Goal: Communication & Community: Answer question/provide support

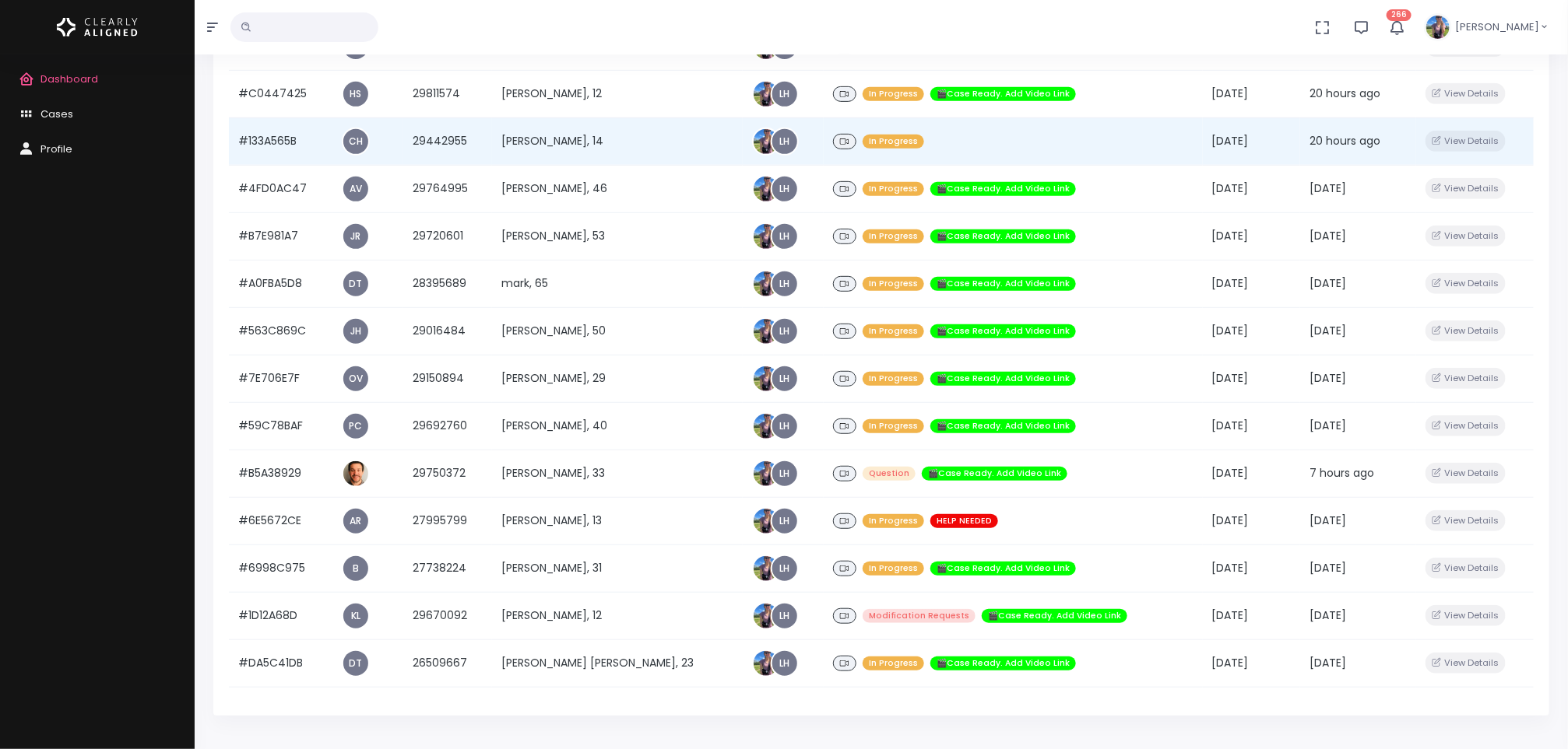
scroll to position [335, 0]
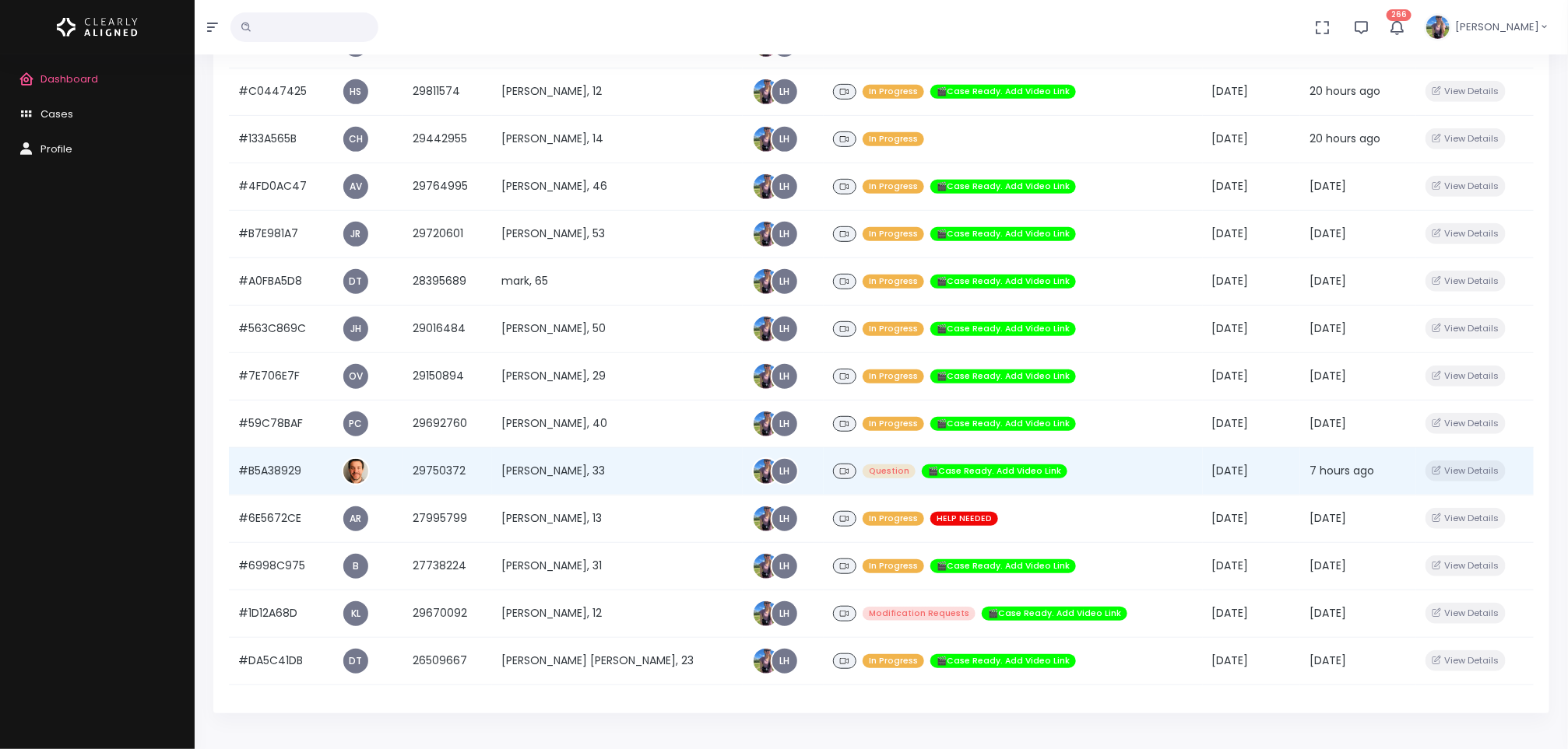
click at [580, 470] on td "[PERSON_NAME], 33" at bounding box center [617, 471] width 250 height 47
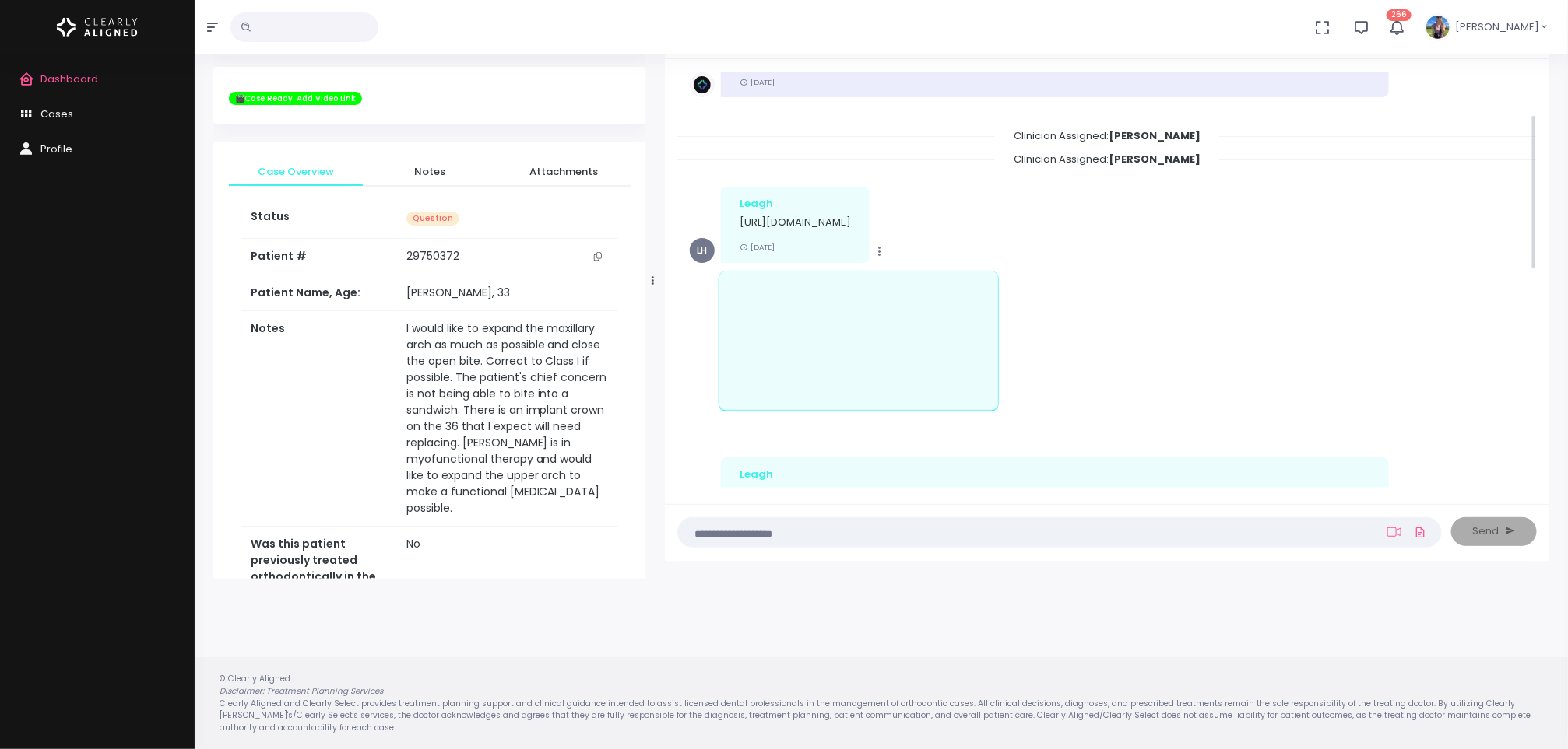
scroll to position [115, 0]
click at [81, 77] on span "Dashboard" at bounding box center [69, 79] width 58 height 15
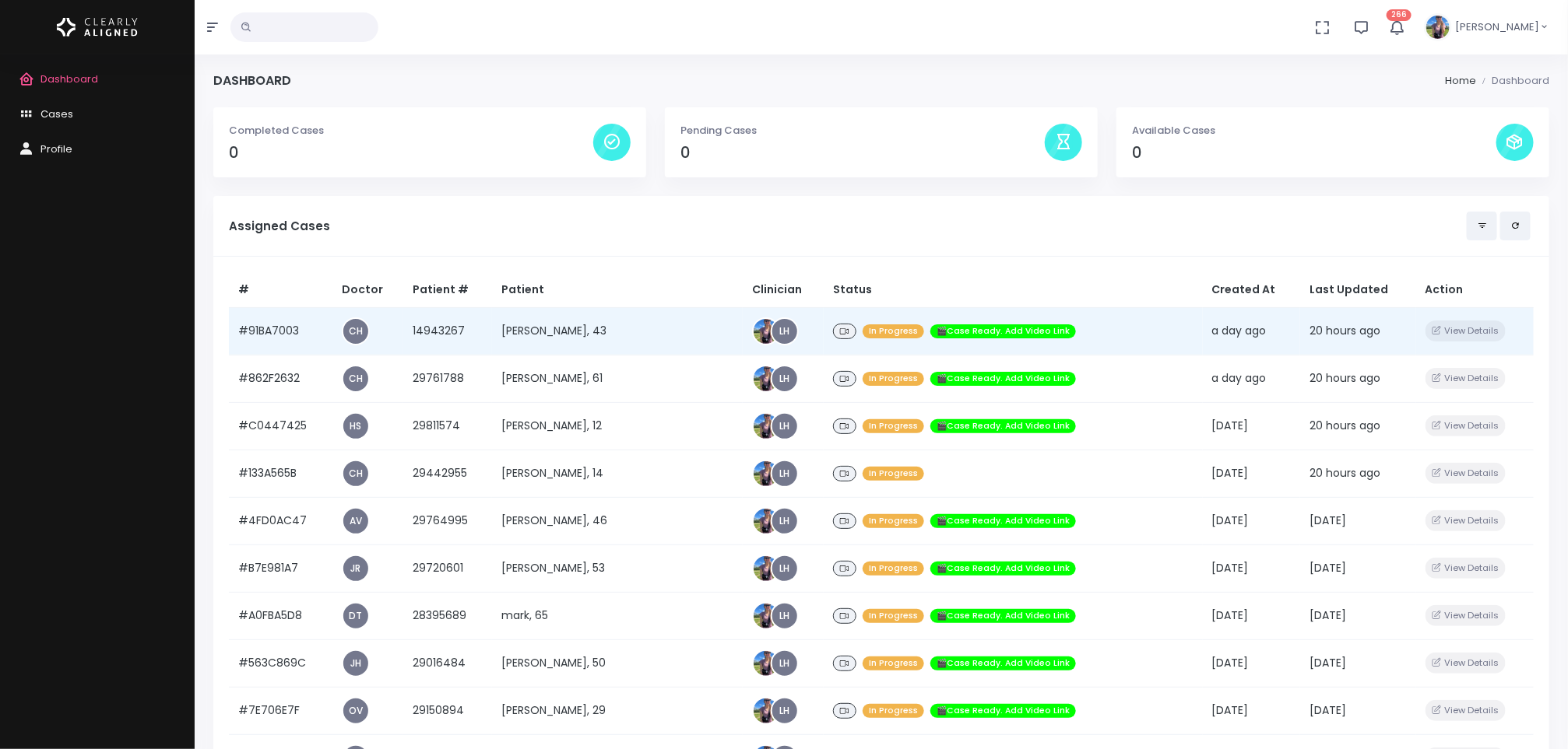
click at [543, 334] on td "[PERSON_NAME], 43" at bounding box center [617, 331] width 250 height 47
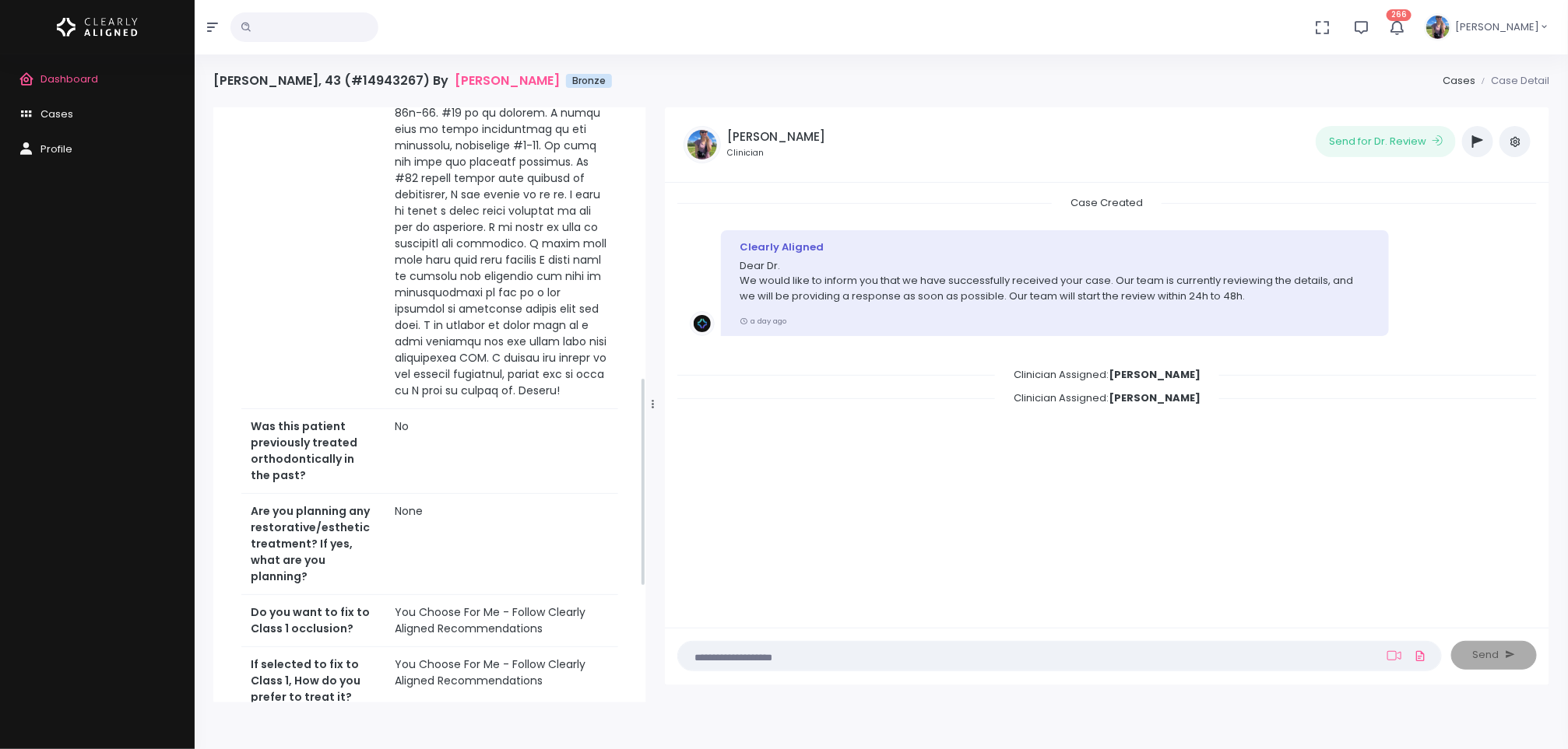
scroll to position [1097, 0]
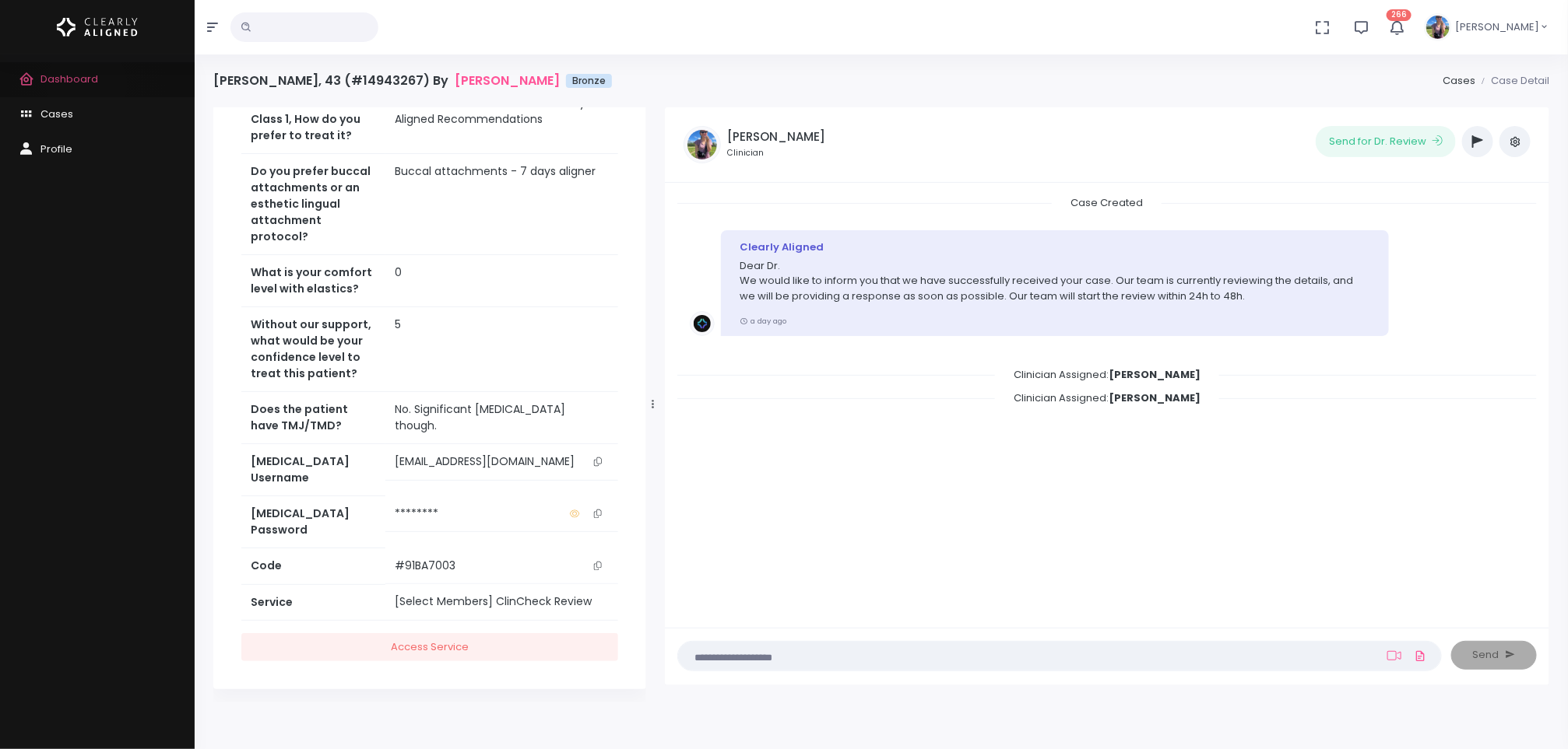
click at [86, 84] on span "Dashboard" at bounding box center [69, 79] width 58 height 15
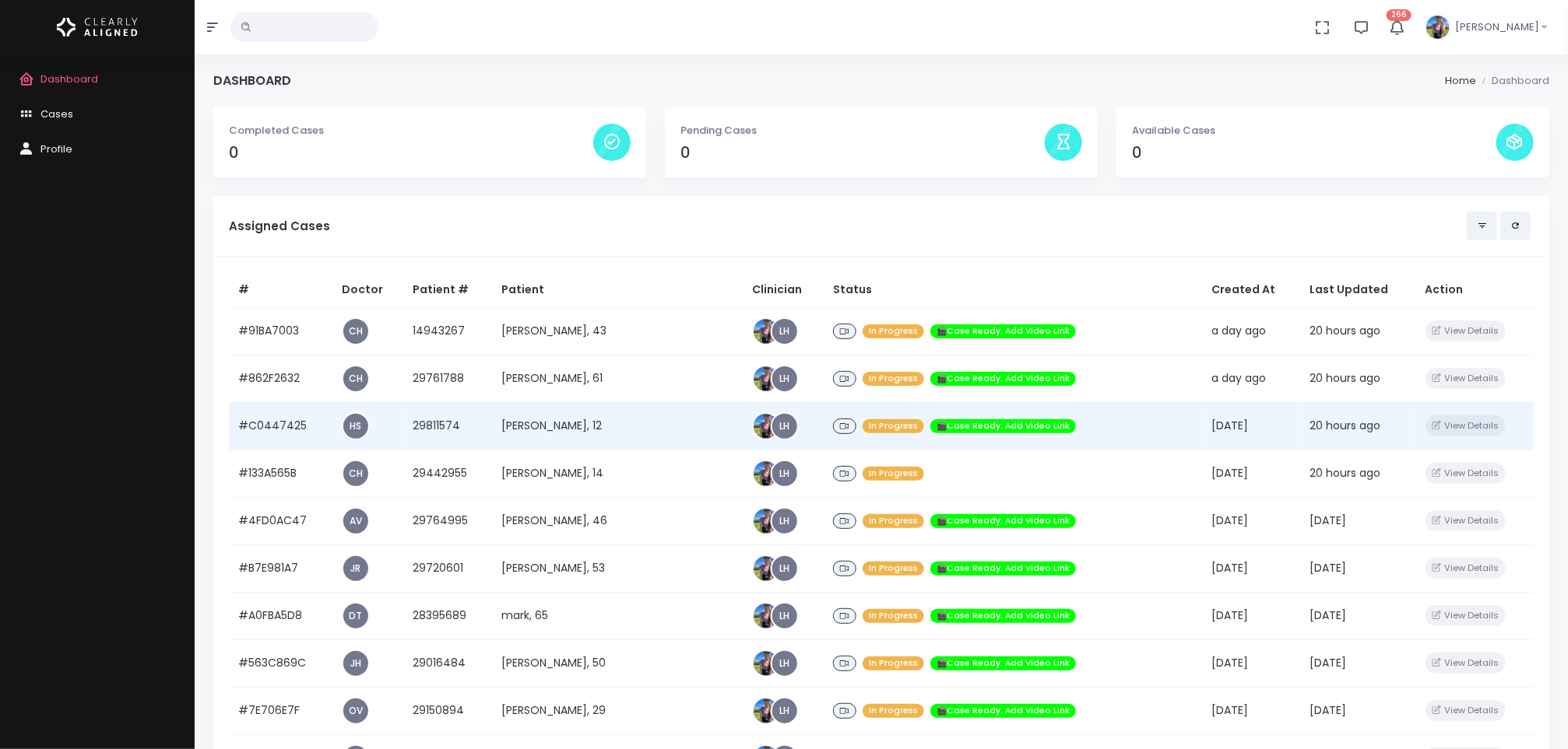
click at [547, 415] on td "[PERSON_NAME], 12" at bounding box center [617, 426] width 250 height 47
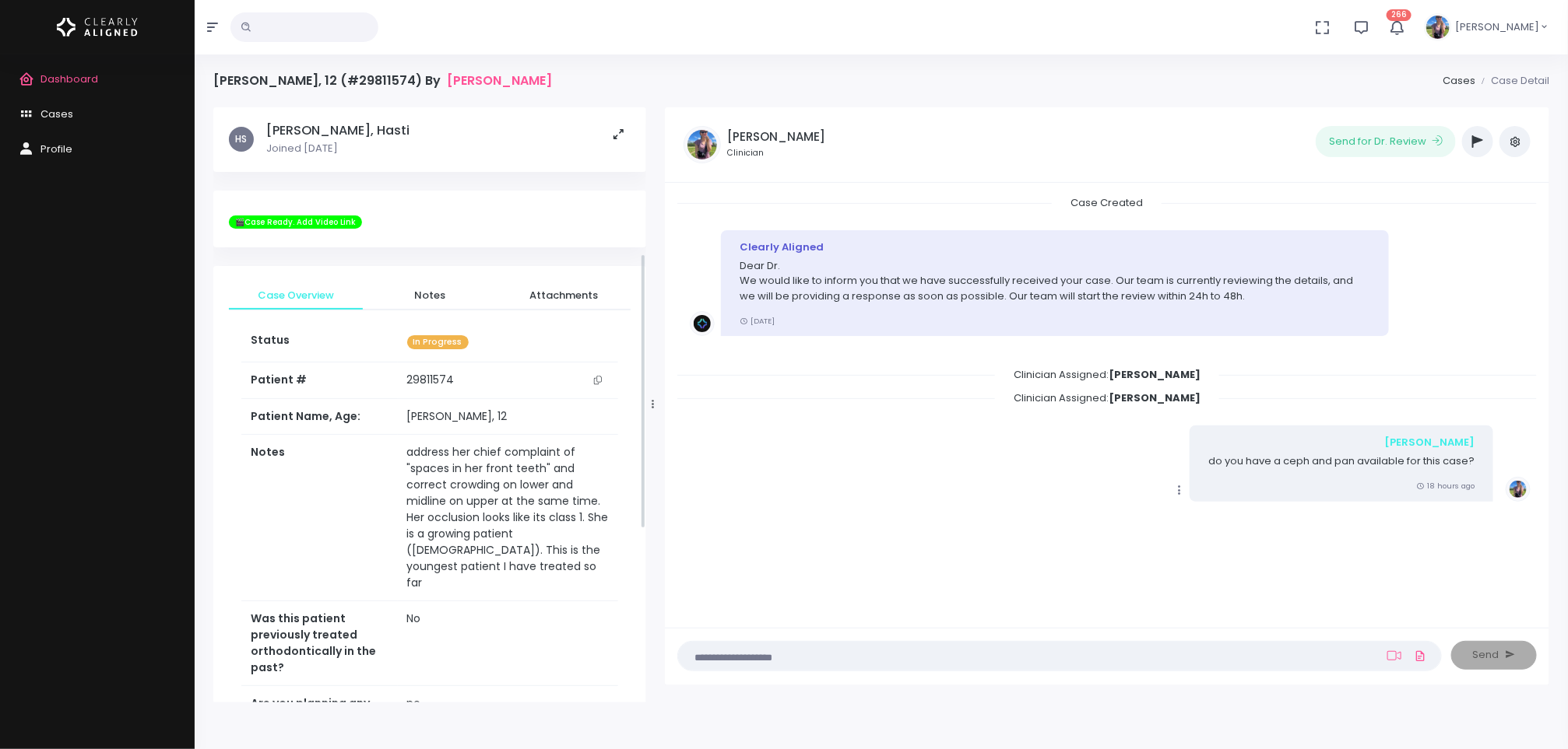
scroll to position [689, 0]
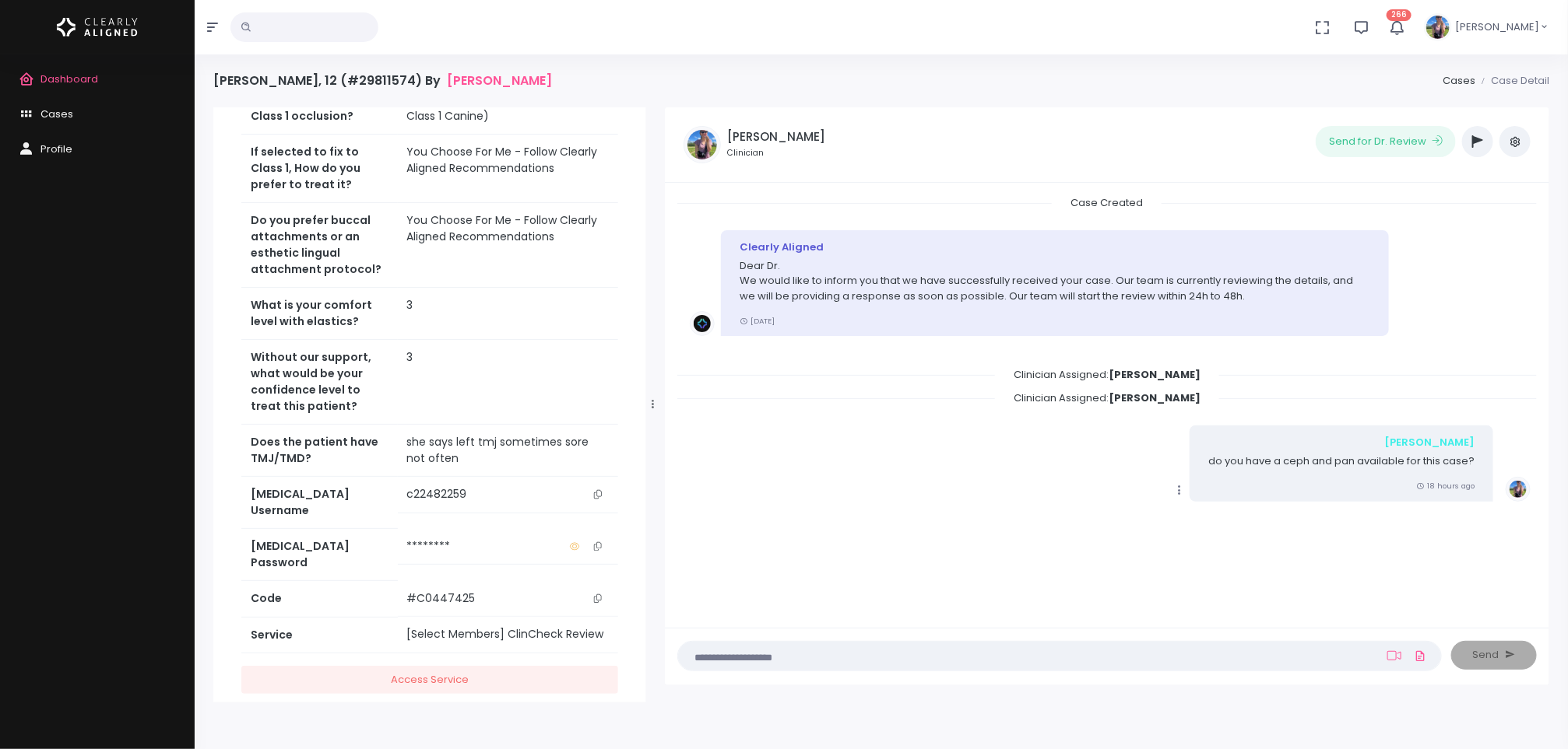
click at [603, 487] on button "scrollable content" at bounding box center [598, 495] width 22 height 17
click at [81, 73] on span "Dashboard" at bounding box center [69, 79] width 58 height 15
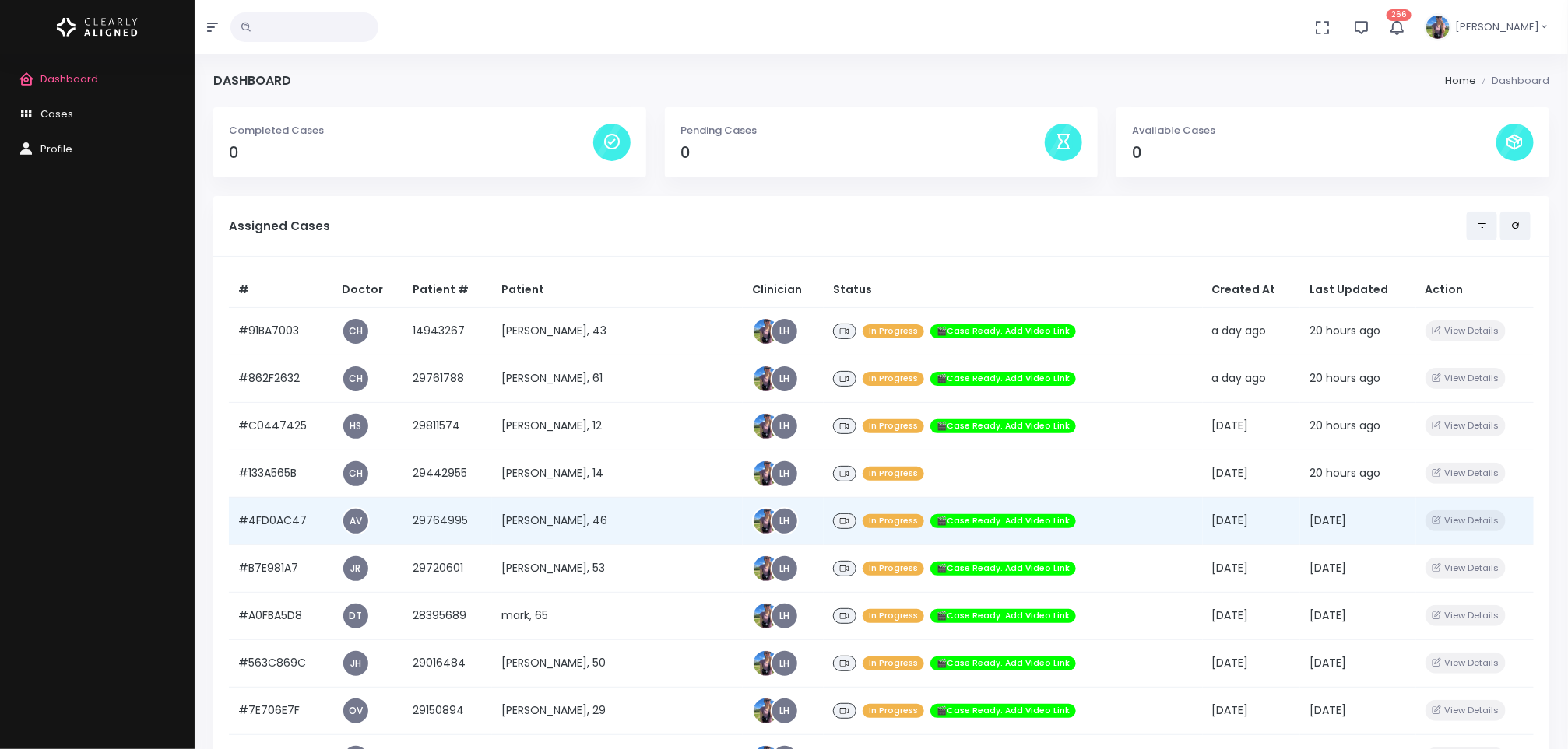
click at [593, 519] on td "[PERSON_NAME], 46" at bounding box center [617, 521] width 250 height 47
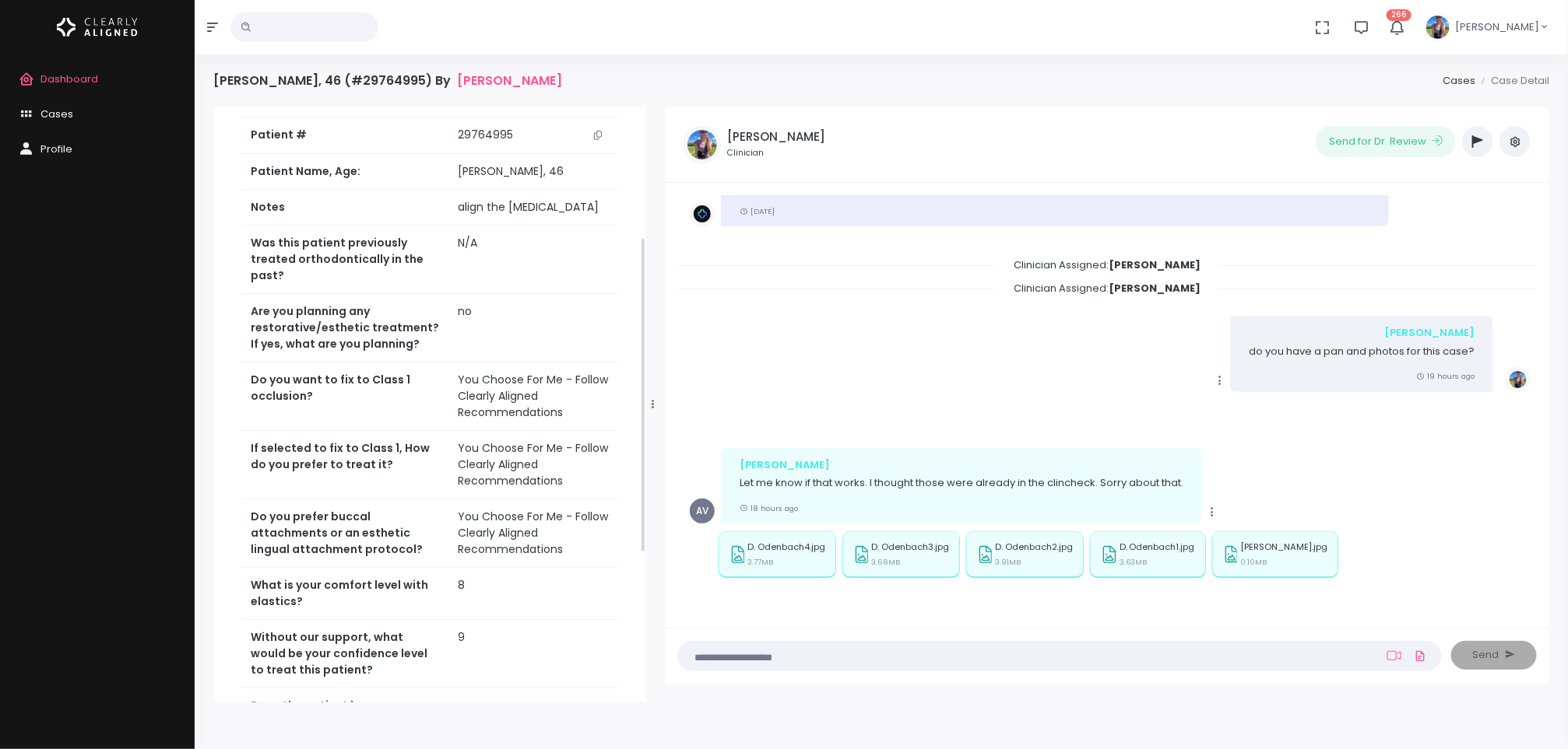
scroll to position [243, 0]
click at [86, 92] on link "Dashboard" at bounding box center [97, 80] width 194 height 35
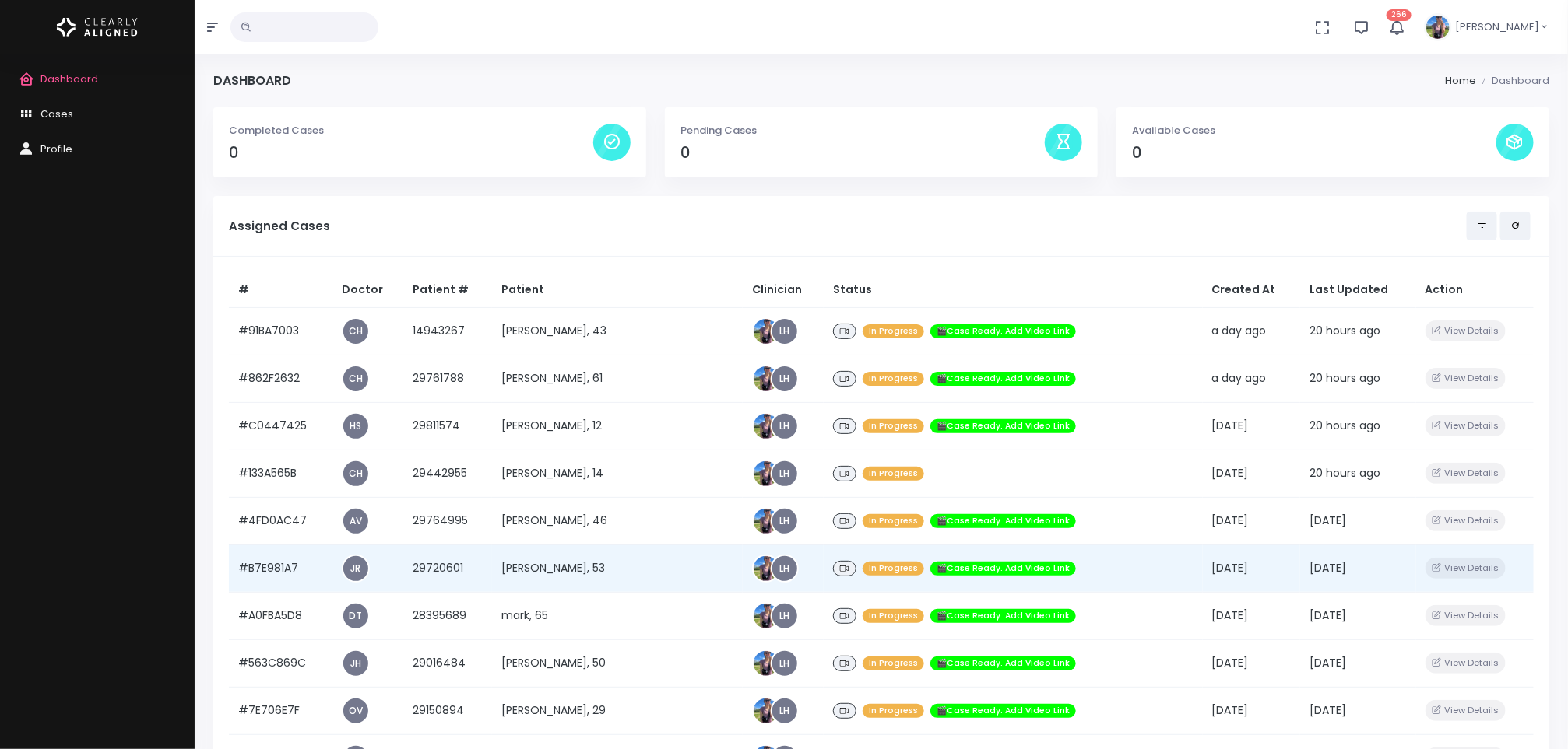
click at [593, 554] on td "[PERSON_NAME], 53" at bounding box center [617, 568] width 250 height 47
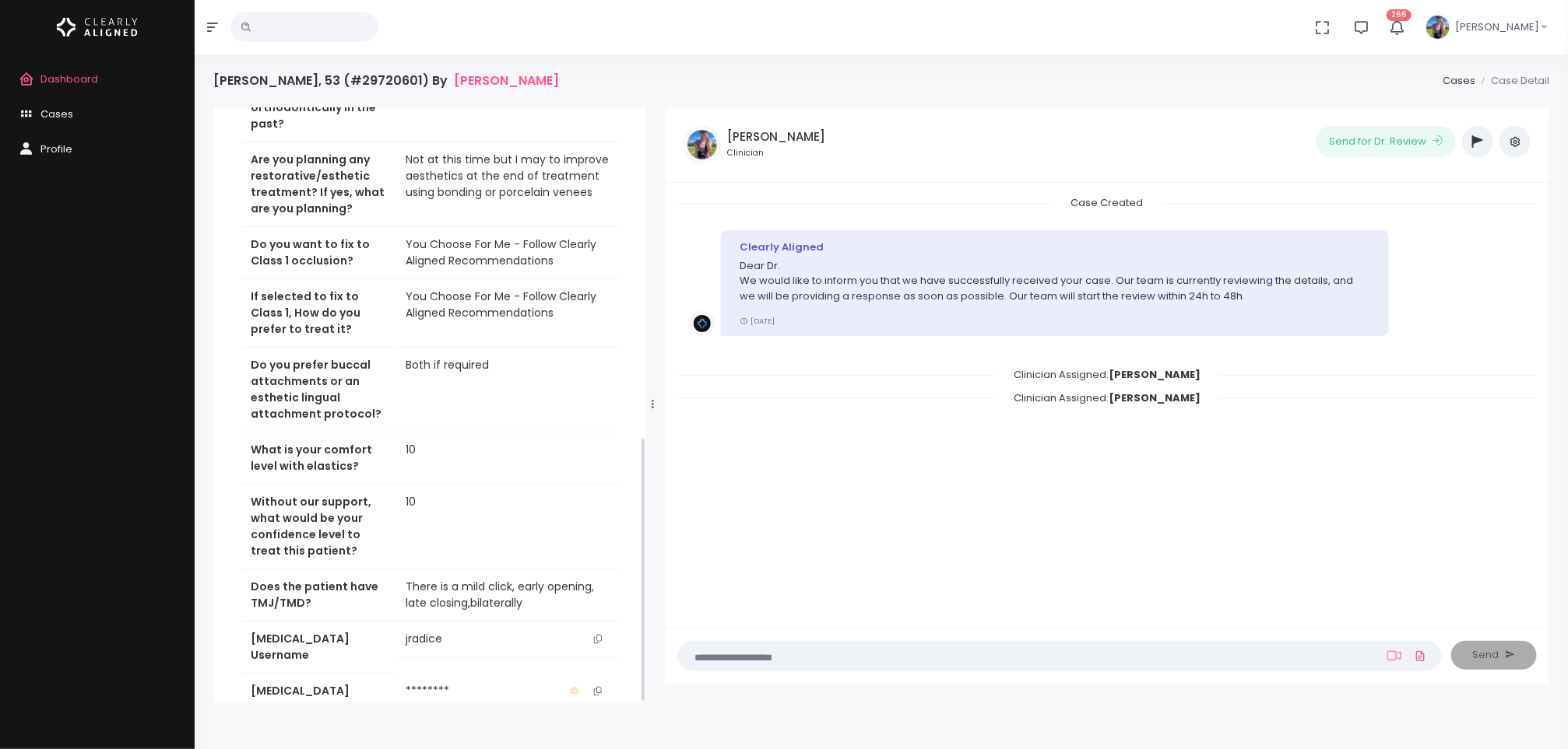
scroll to position [738, 0]
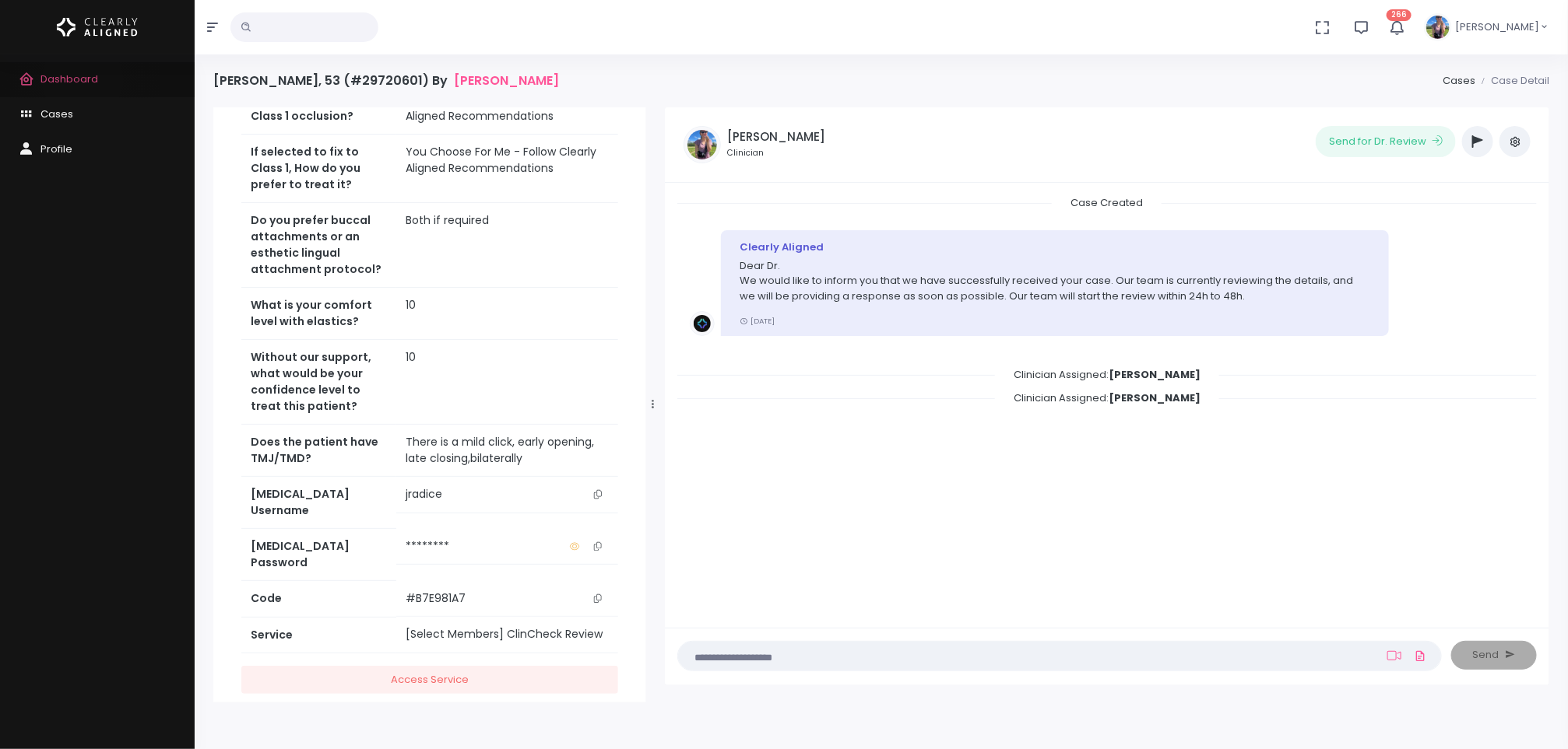
click at [82, 80] on span "Dashboard" at bounding box center [69, 79] width 58 height 15
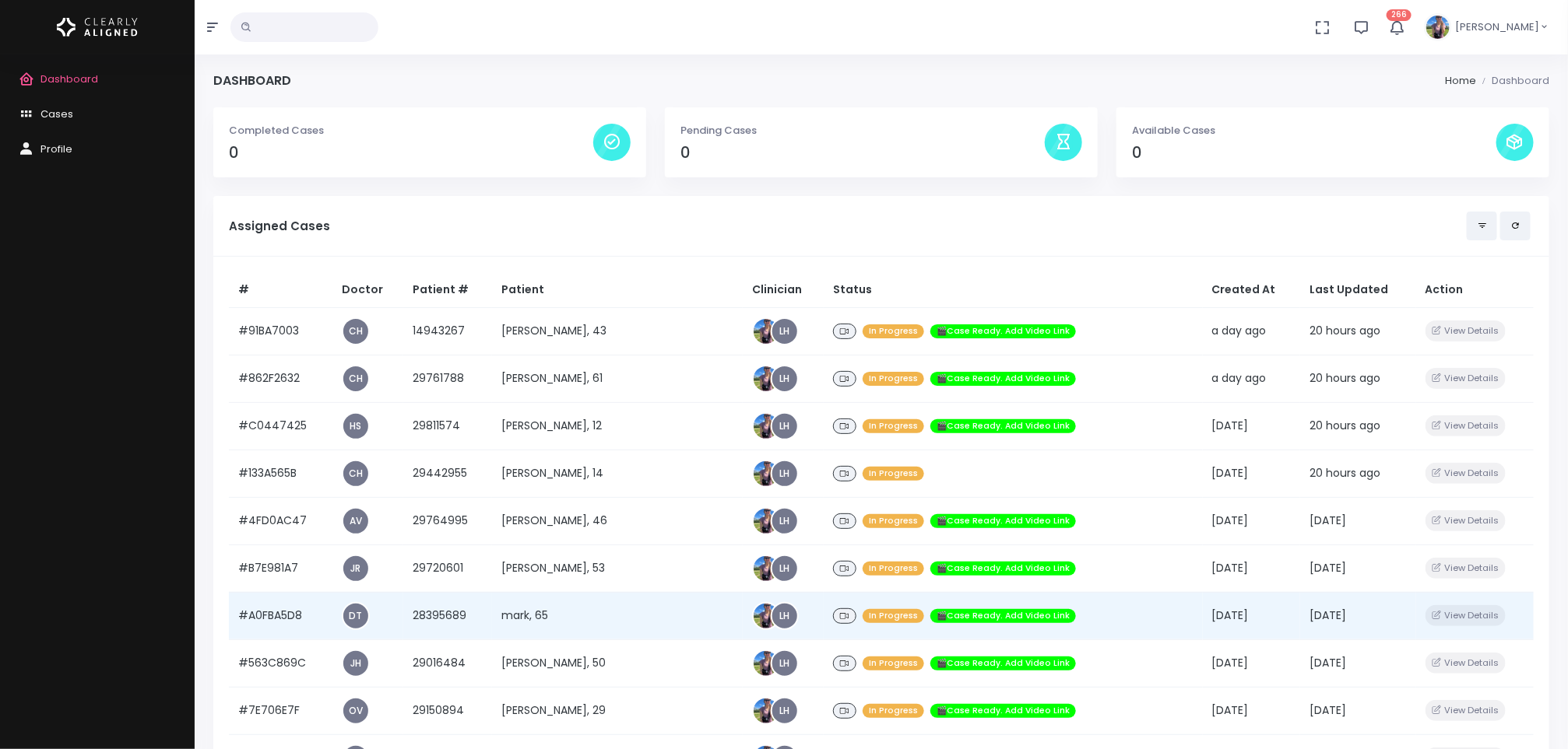
click at [589, 611] on td "mark, 65" at bounding box center [617, 615] width 250 height 47
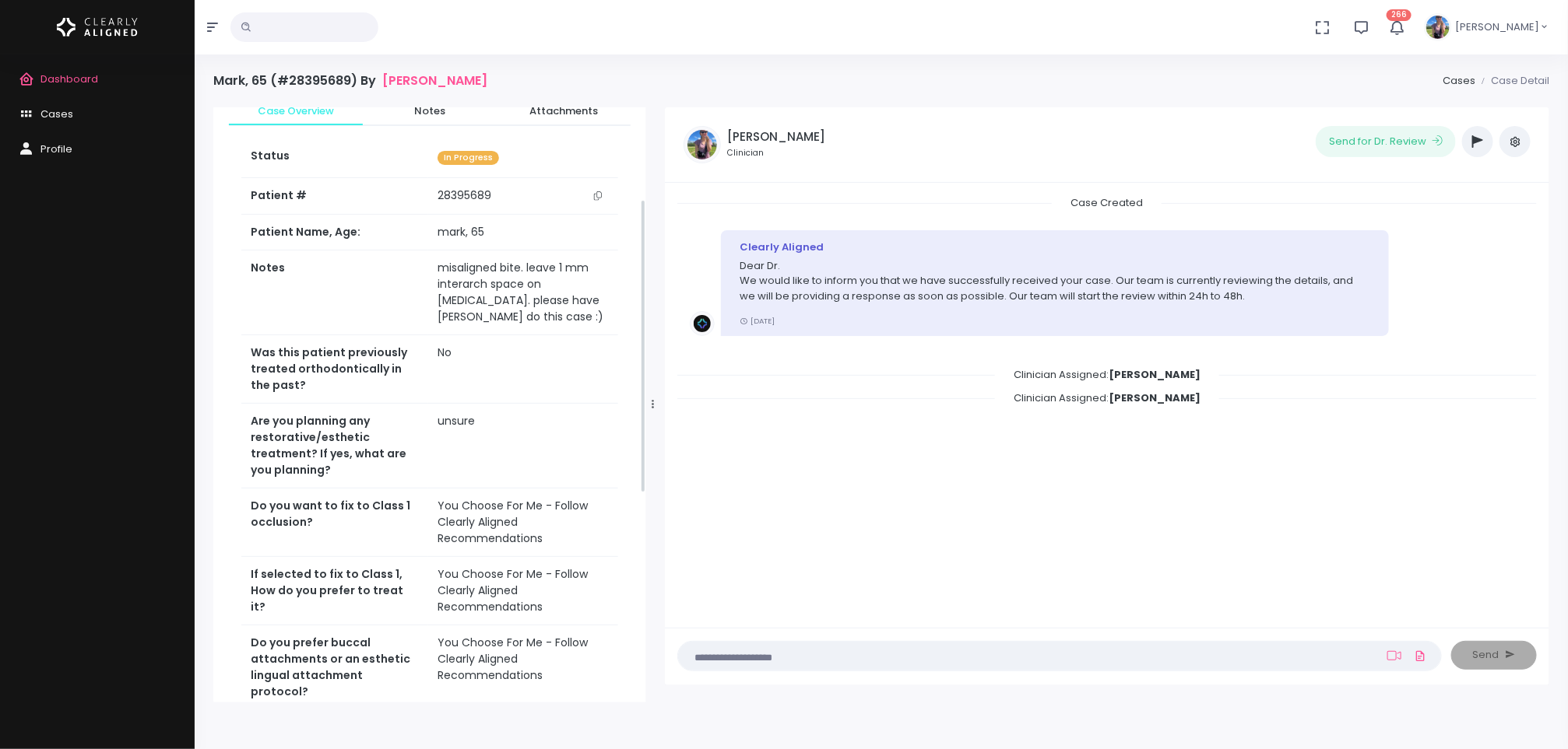
scroll to position [186, 0]
click at [77, 75] on span "Dashboard" at bounding box center [69, 79] width 58 height 15
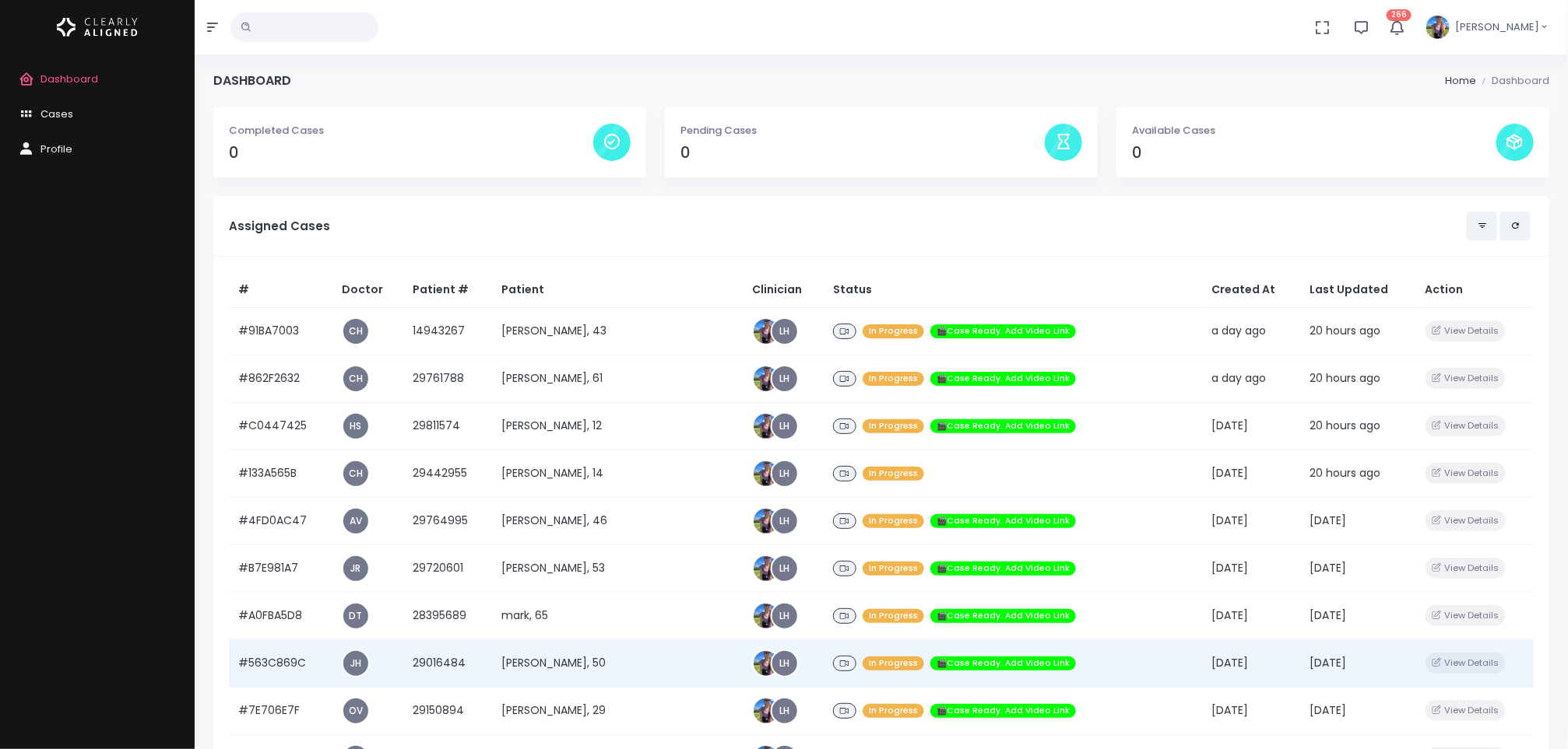
click at [568, 654] on td "[PERSON_NAME], 50" at bounding box center [617, 664] width 250 height 47
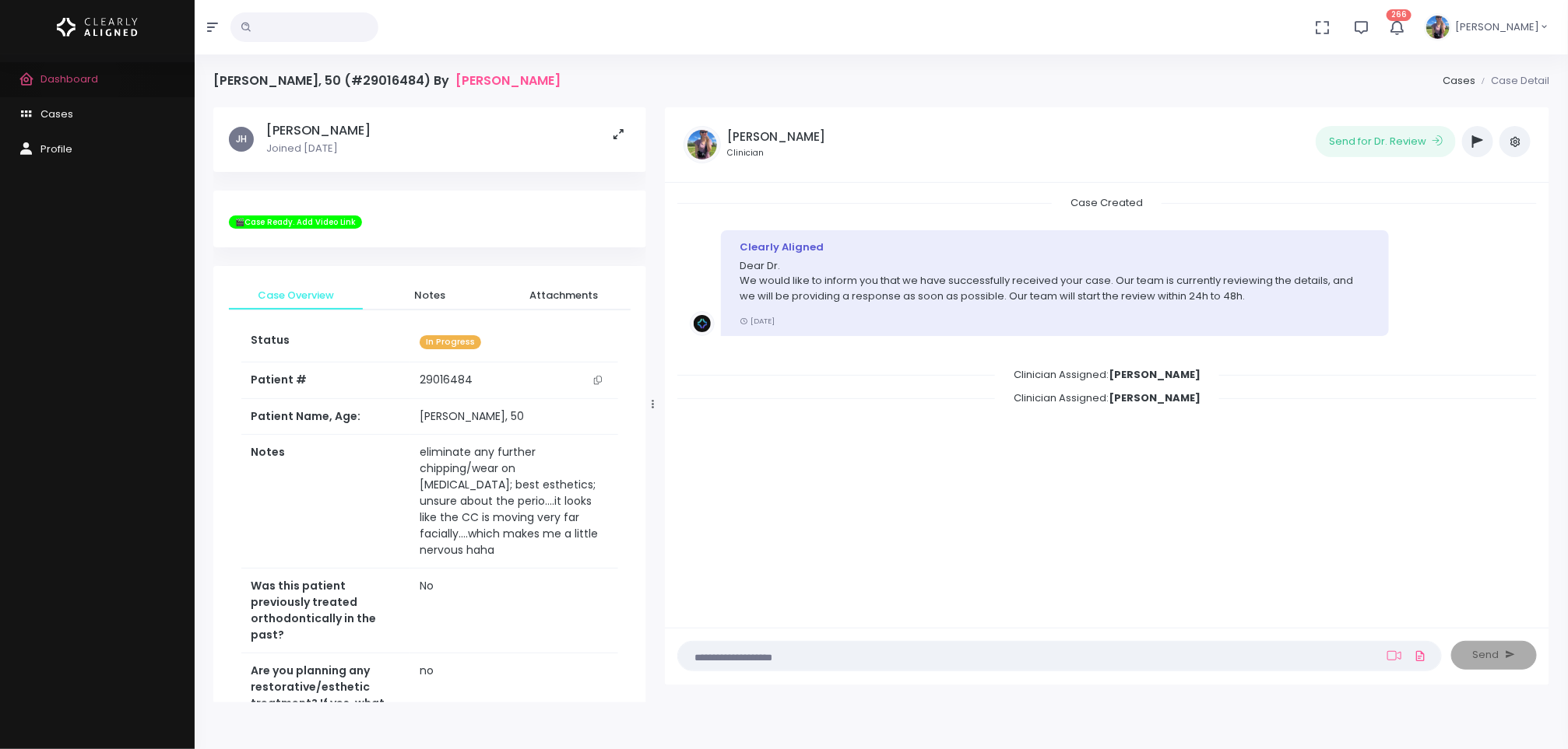
click at [81, 82] on span "Dashboard" at bounding box center [69, 79] width 58 height 15
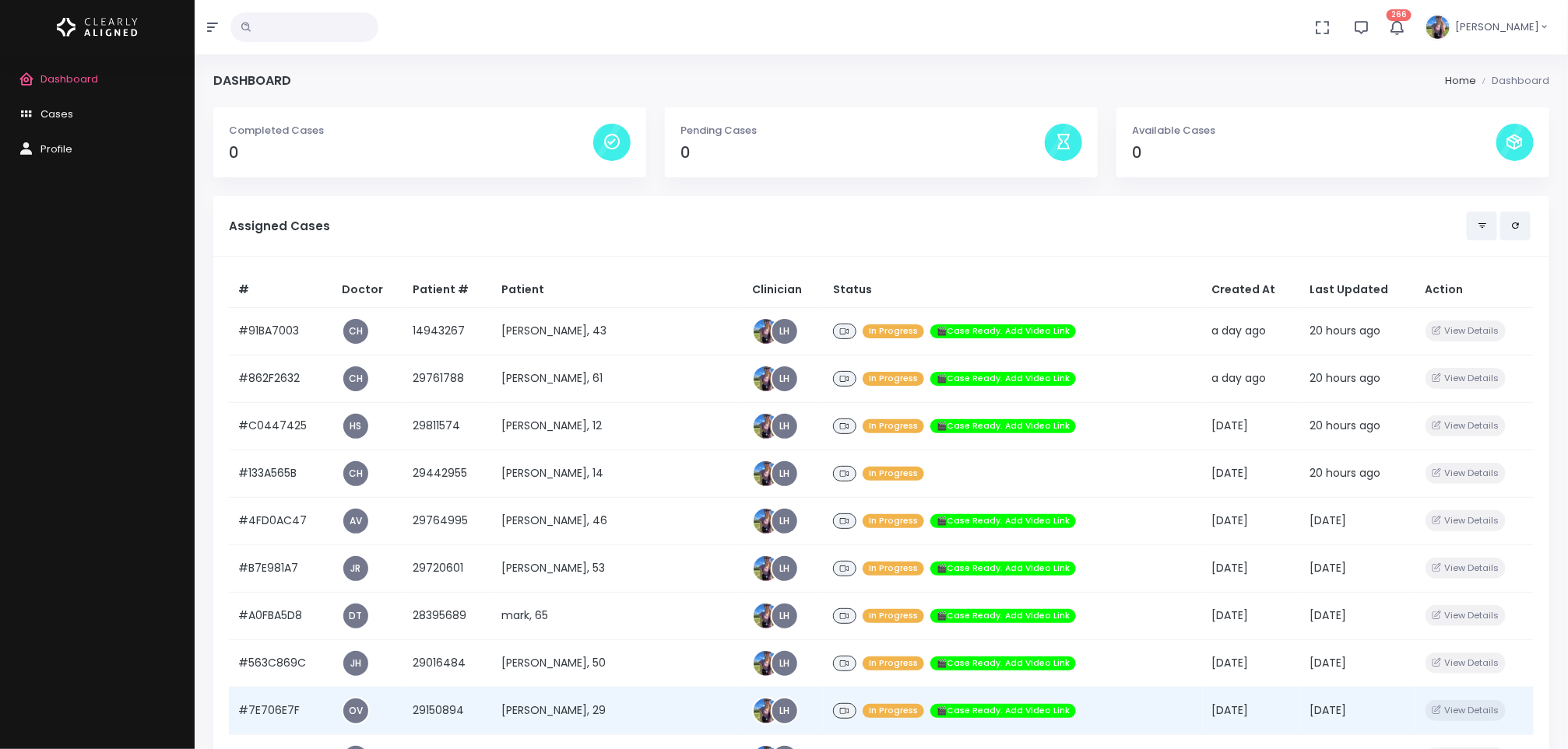
click at [557, 706] on td "[PERSON_NAME], 29" at bounding box center [617, 711] width 250 height 47
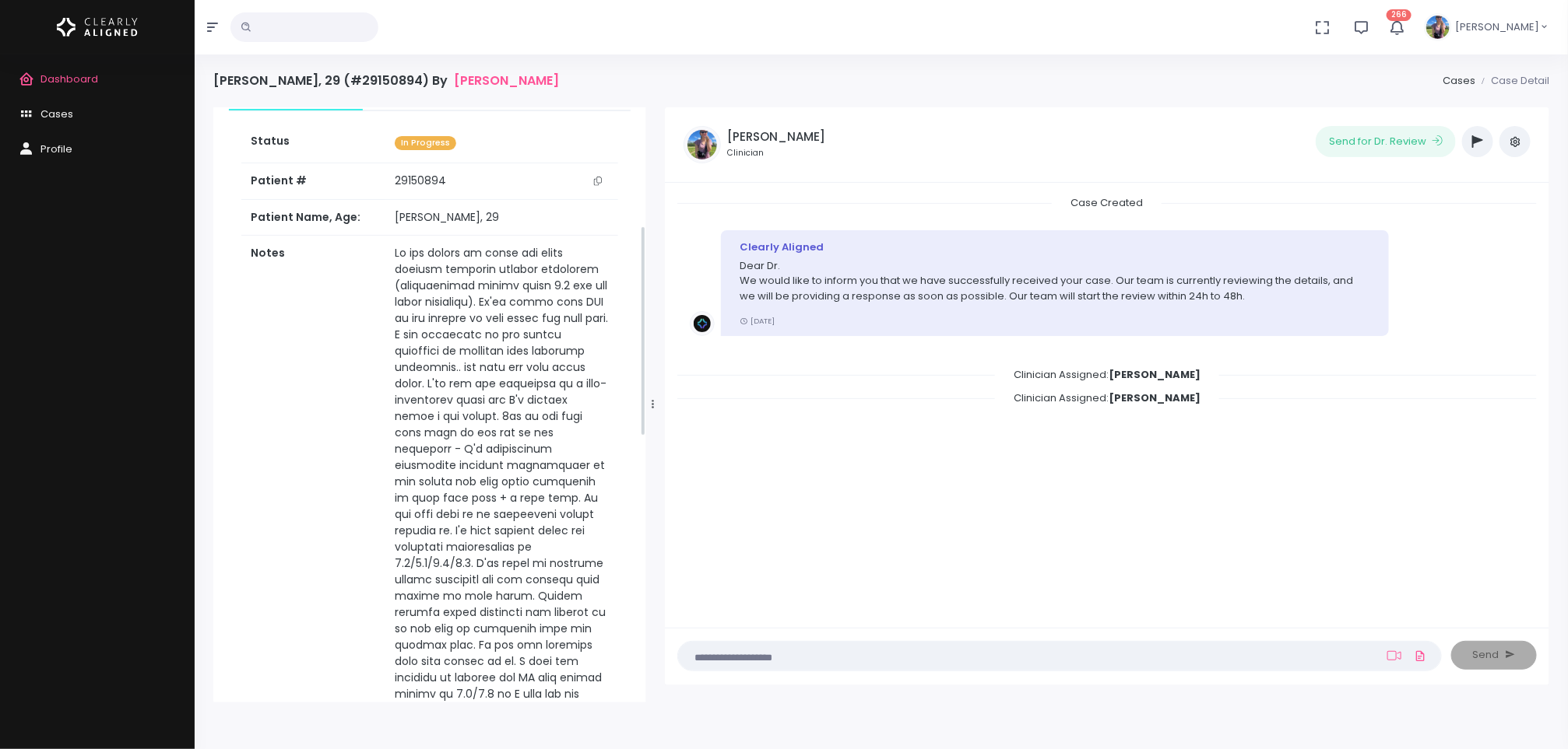
scroll to position [335, 0]
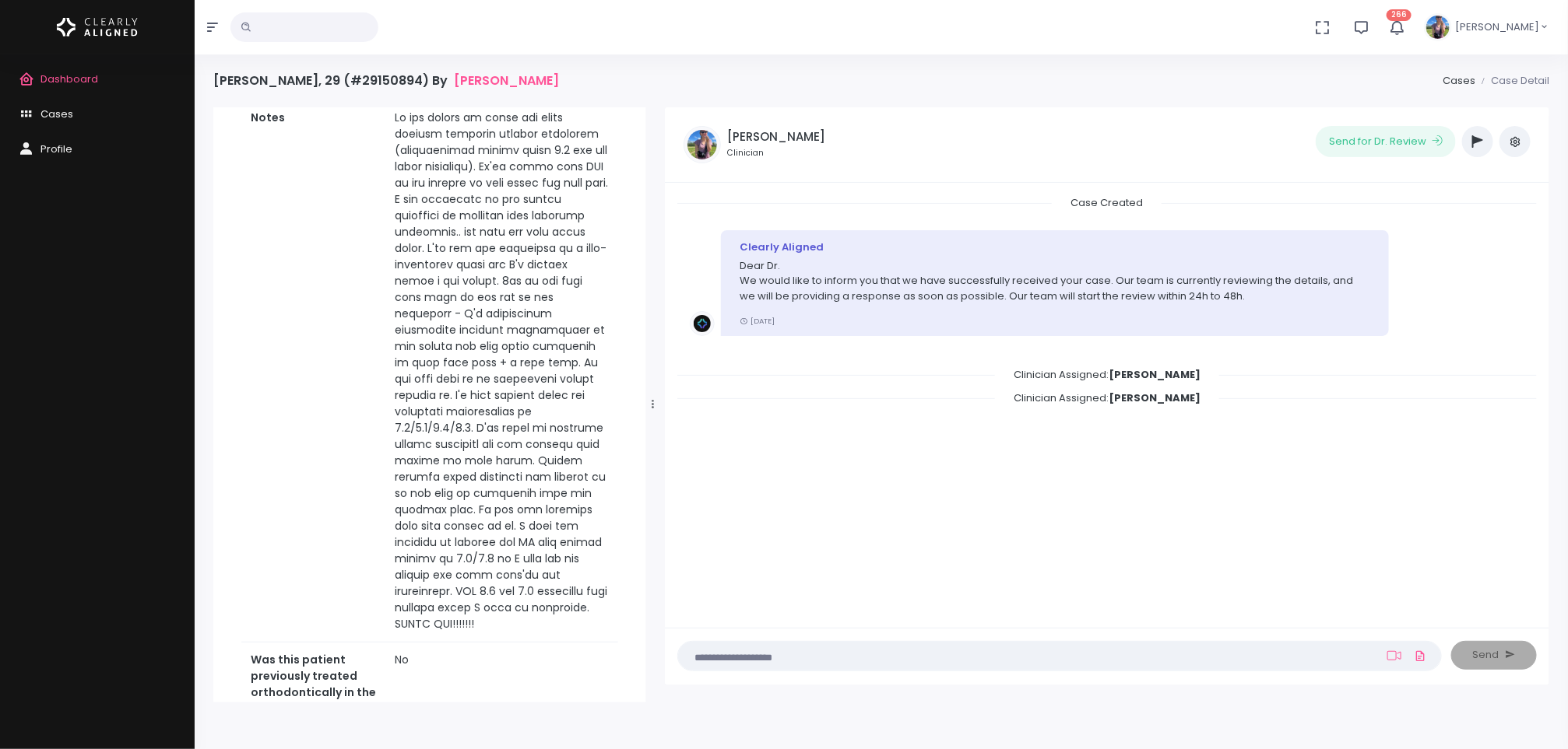
click at [35, 75] on icon "scrollable content" at bounding box center [29, 80] width 22 height 20
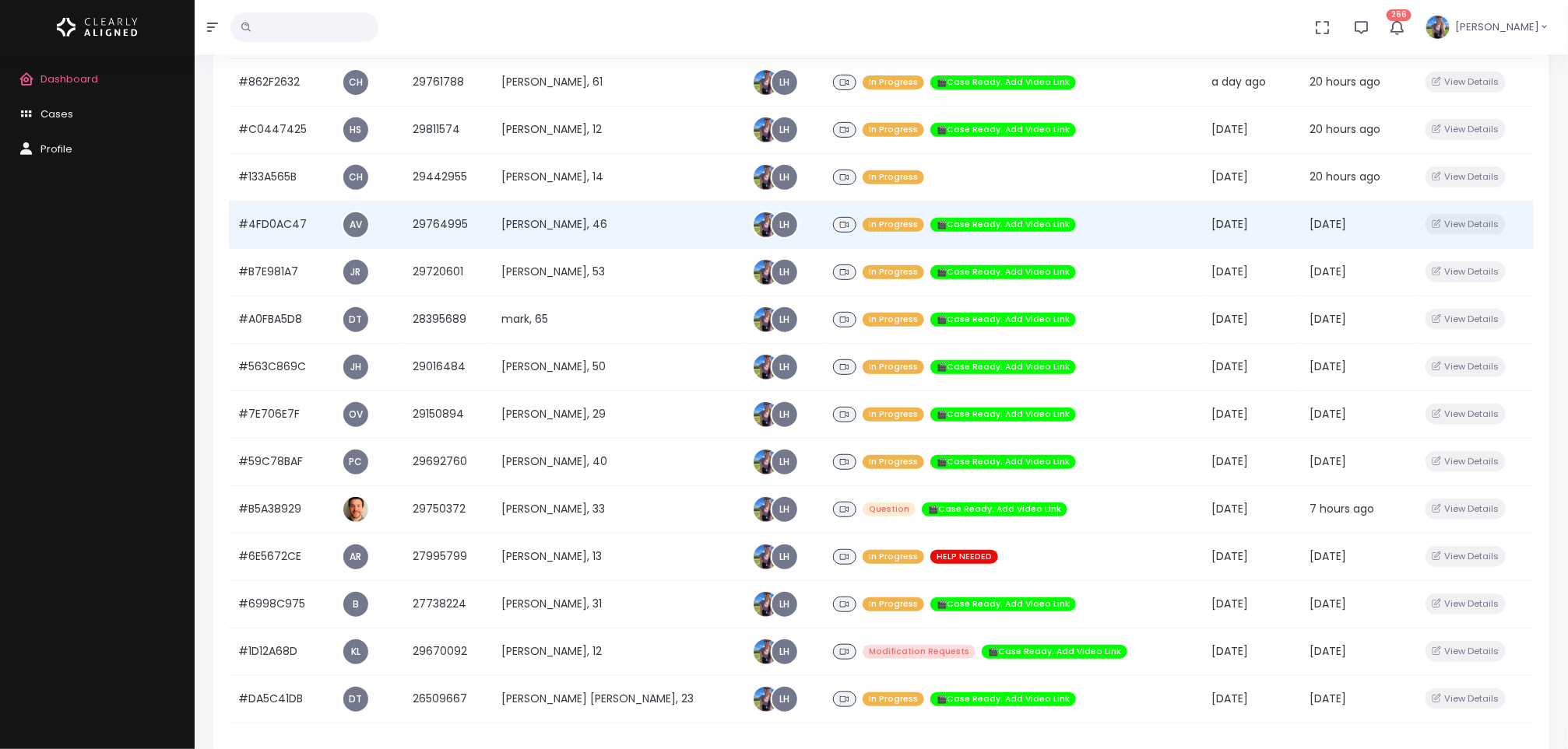
scroll to position [296, 0]
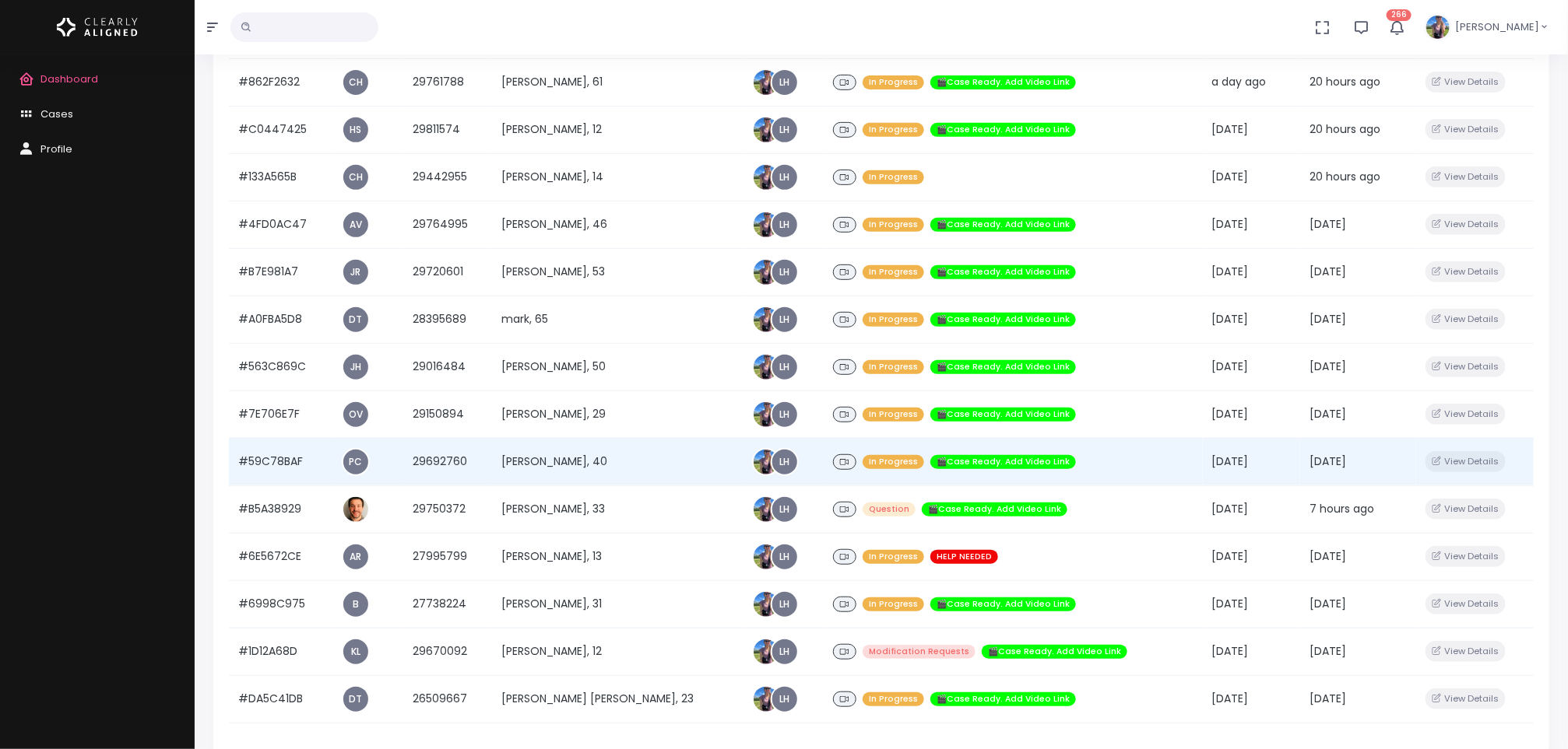
click at [573, 455] on td "[PERSON_NAME], 40" at bounding box center [617, 461] width 250 height 47
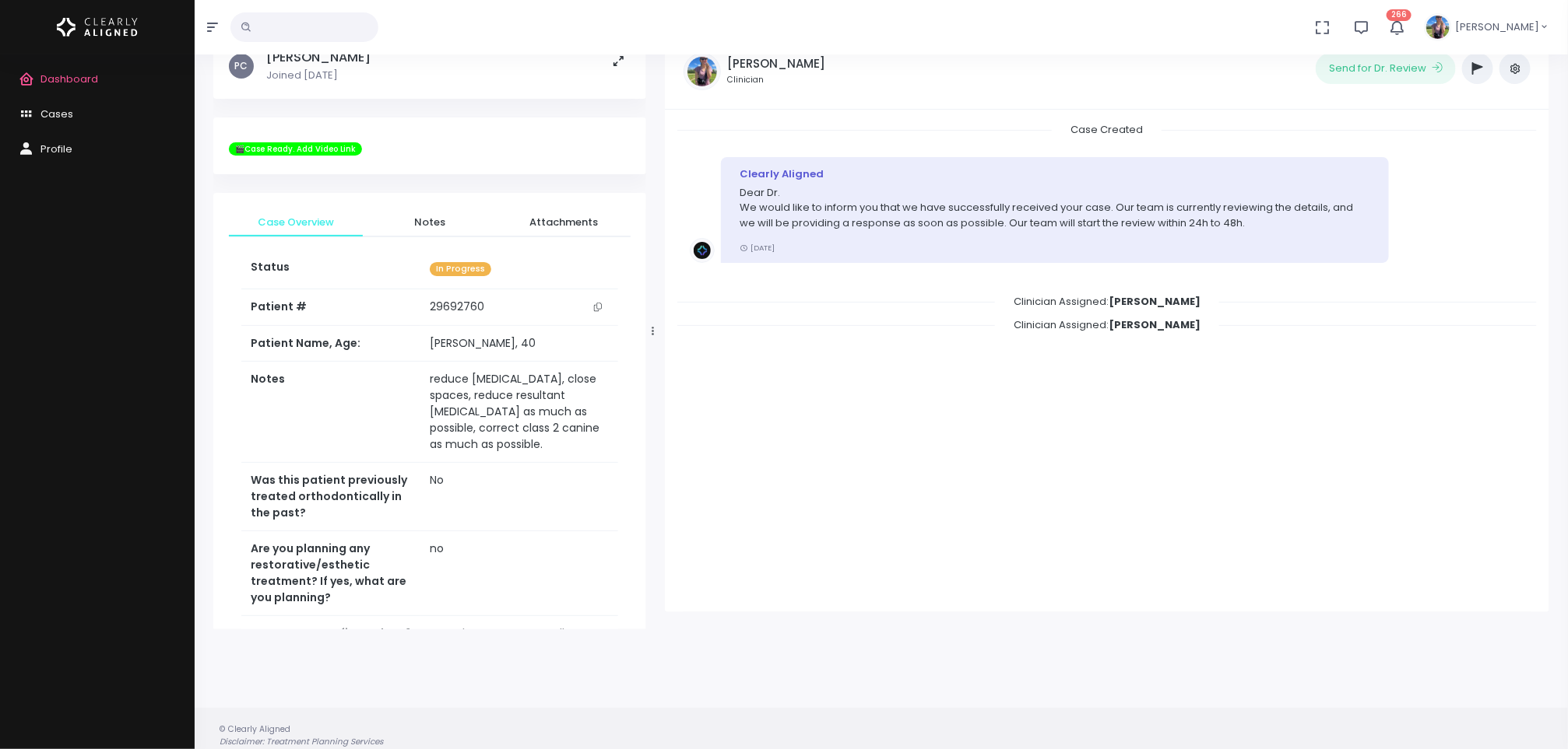
scroll to position [124, 0]
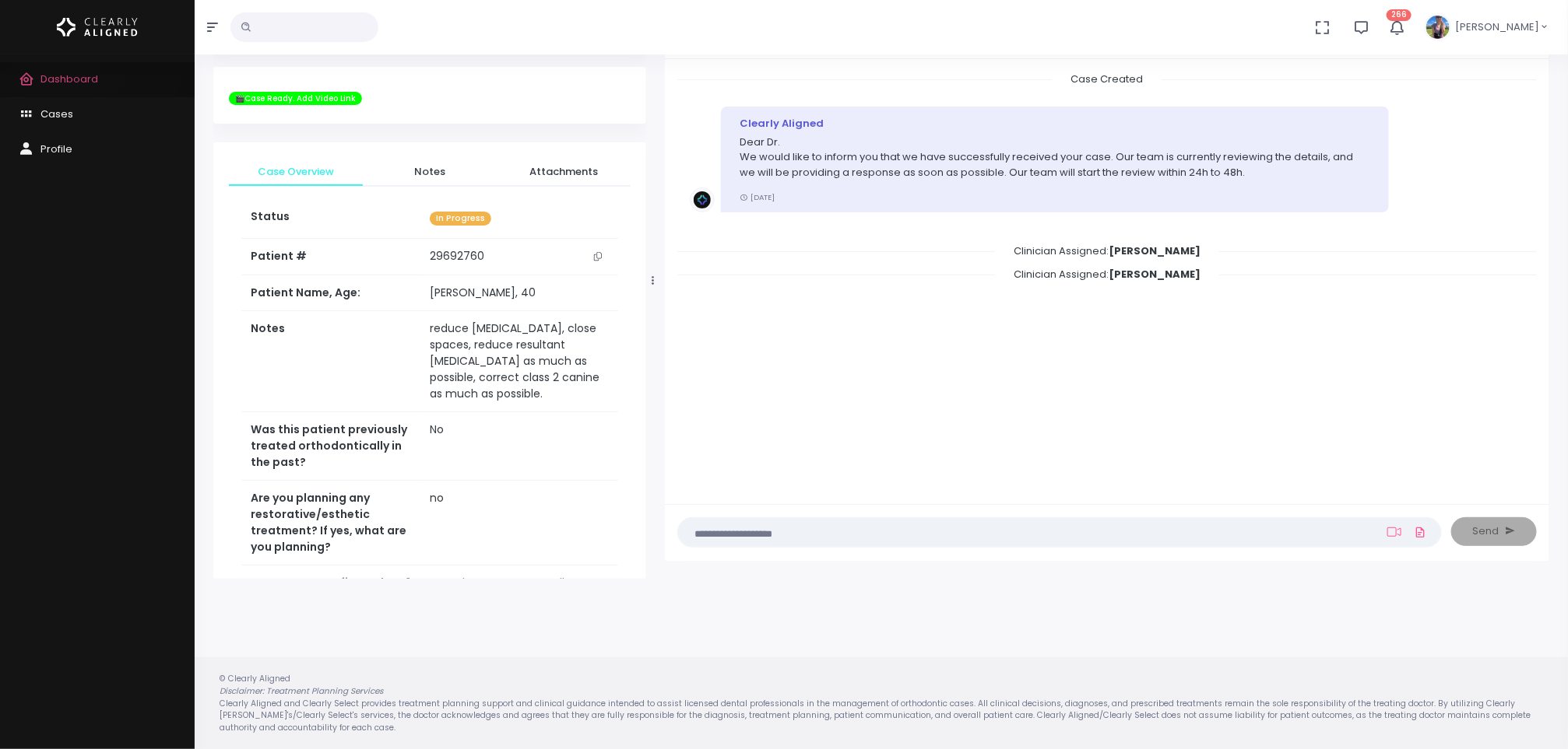
click at [57, 74] on span "Dashboard" at bounding box center [69, 79] width 58 height 15
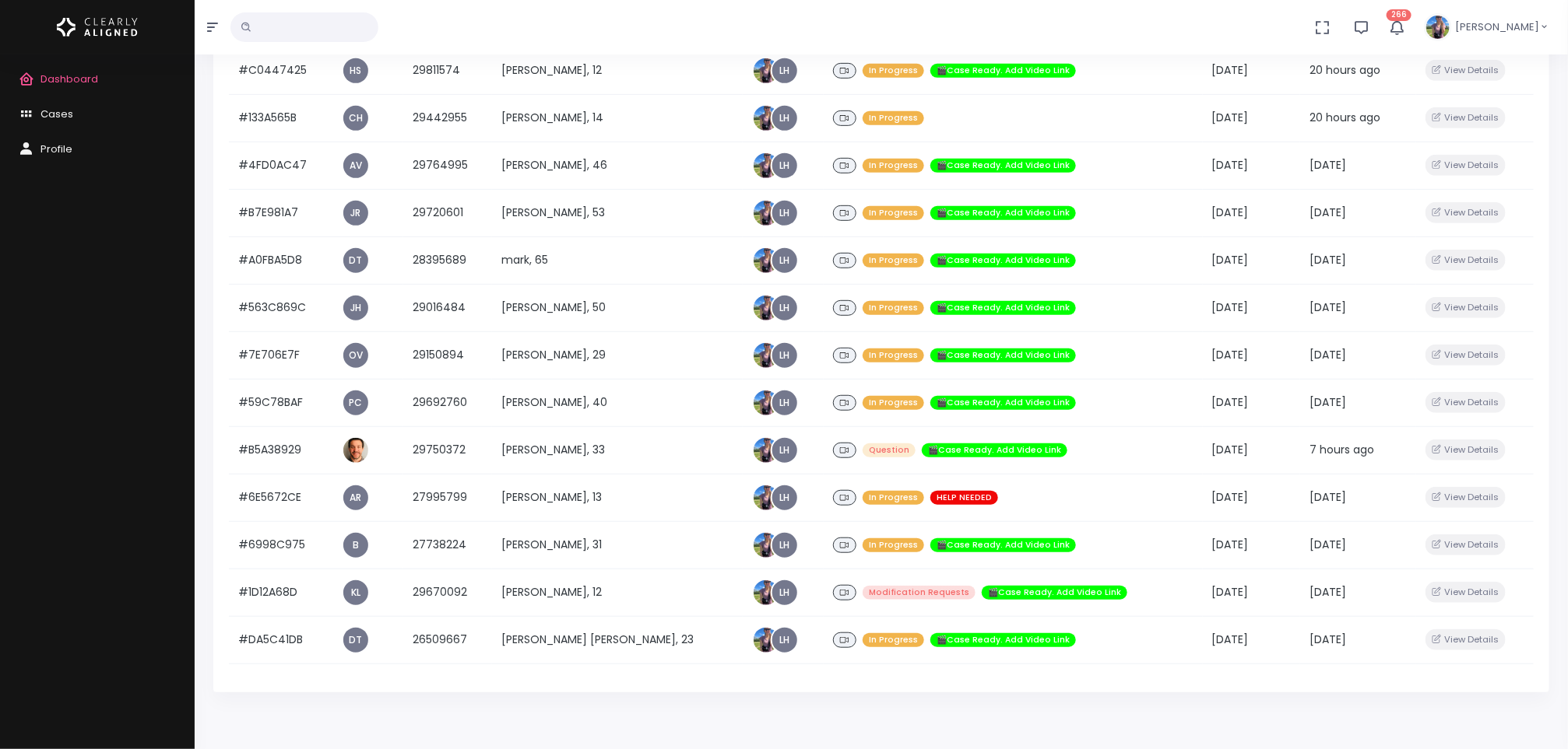
scroll to position [355, 0]
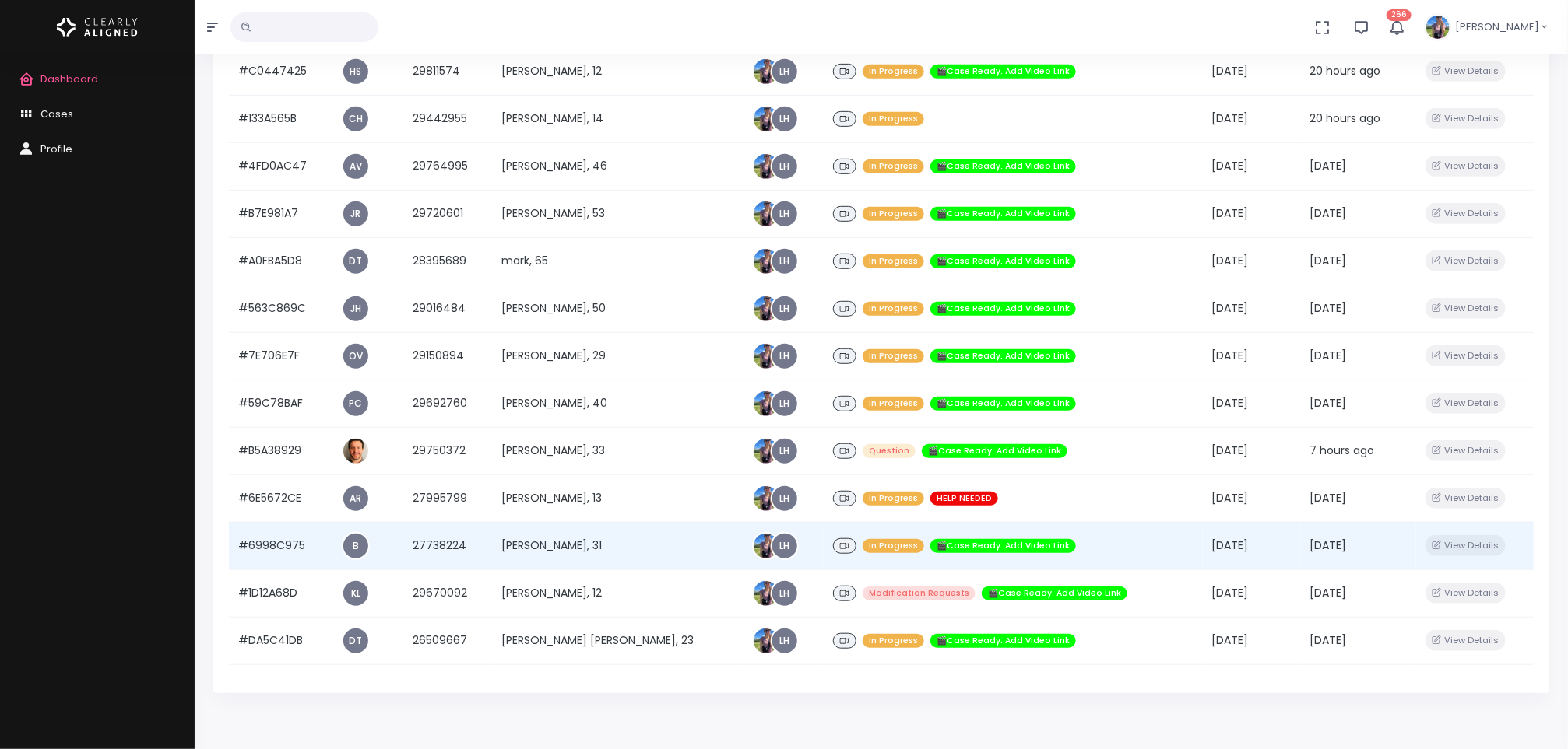
click at [564, 547] on td "[PERSON_NAME], 31" at bounding box center [617, 546] width 250 height 47
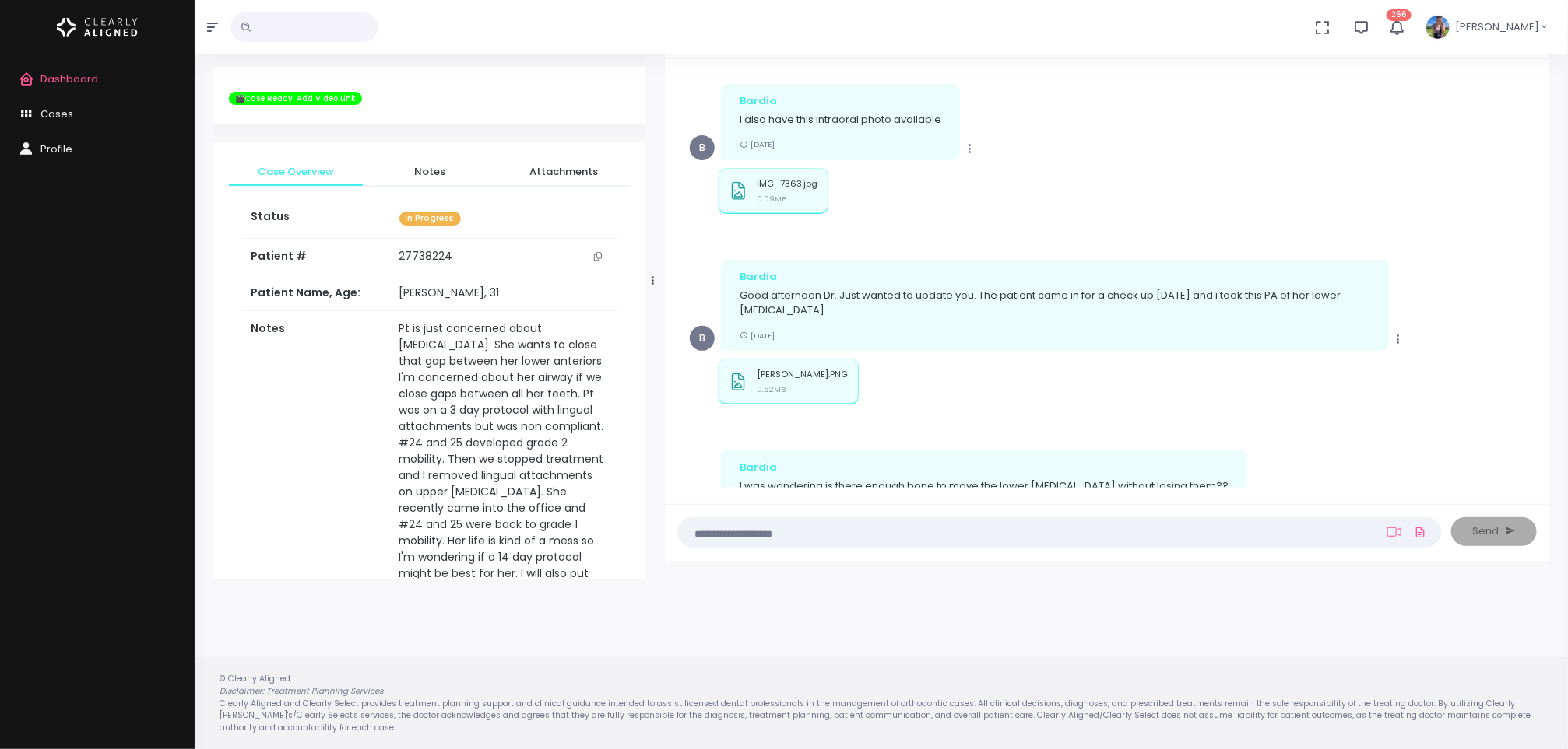
scroll to position [1019, 0]
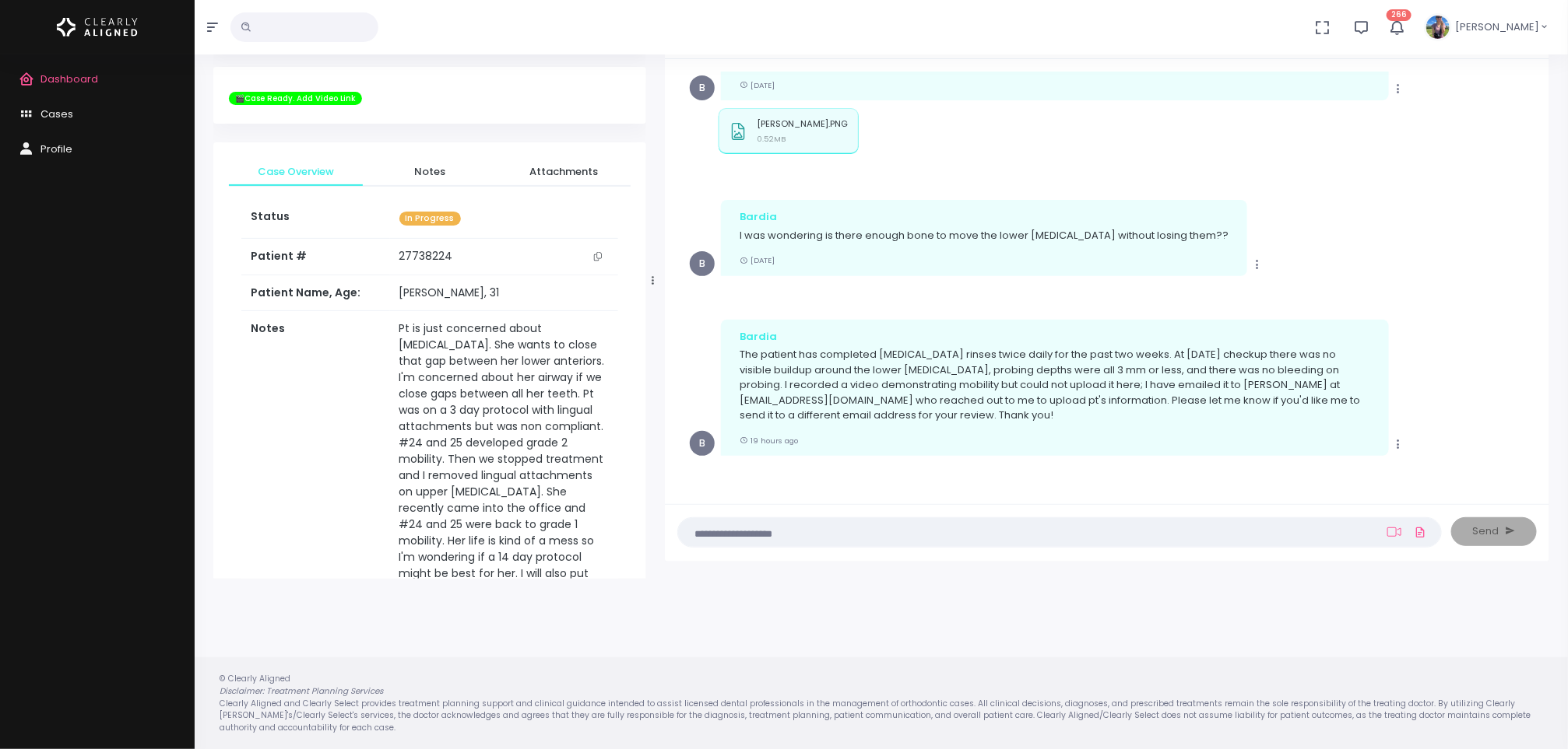
click at [1014, 537] on textarea at bounding box center [1029, 532] width 683 height 17
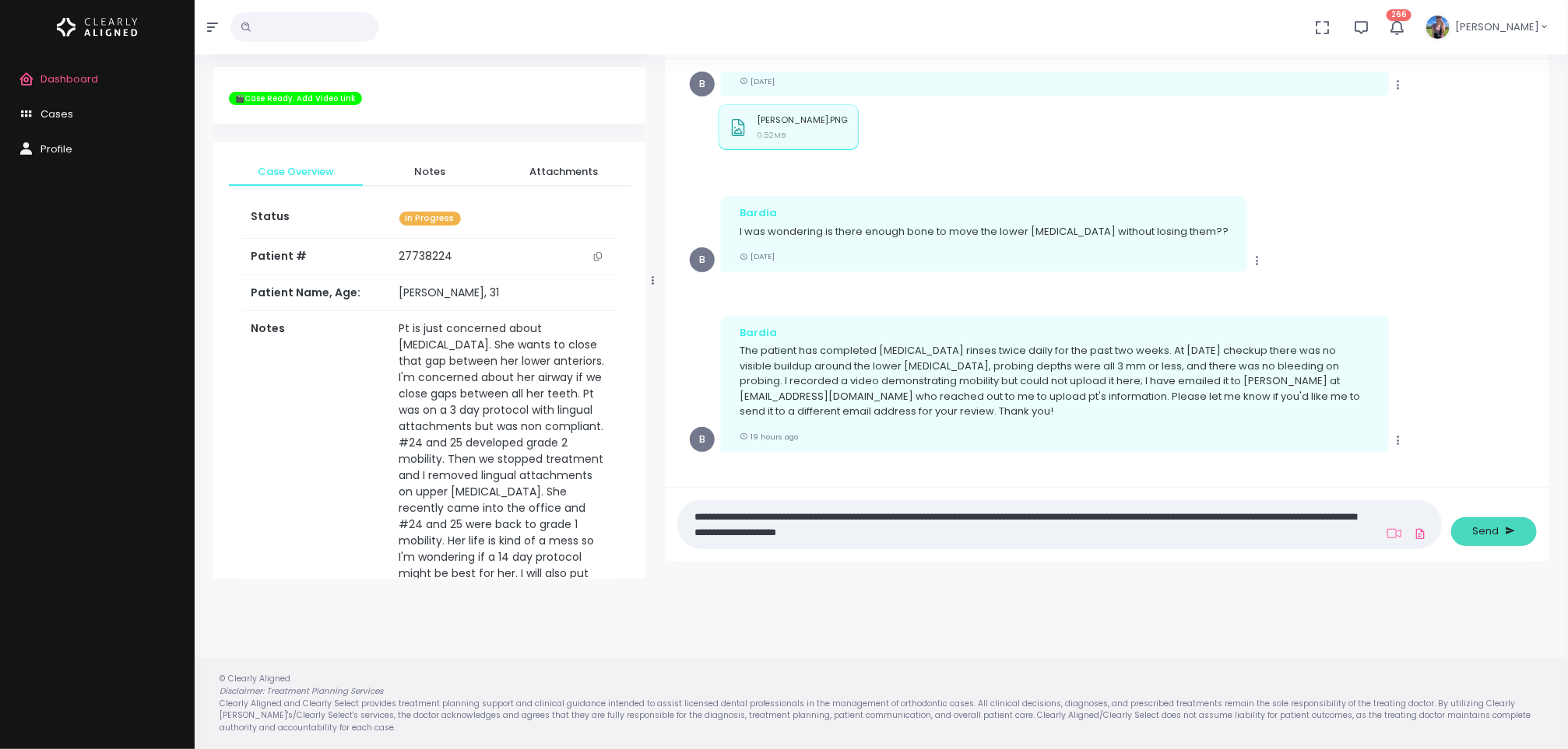
type textarea "**********"
click at [1487, 545] on button "Send" at bounding box center [1493, 531] width 85 height 28
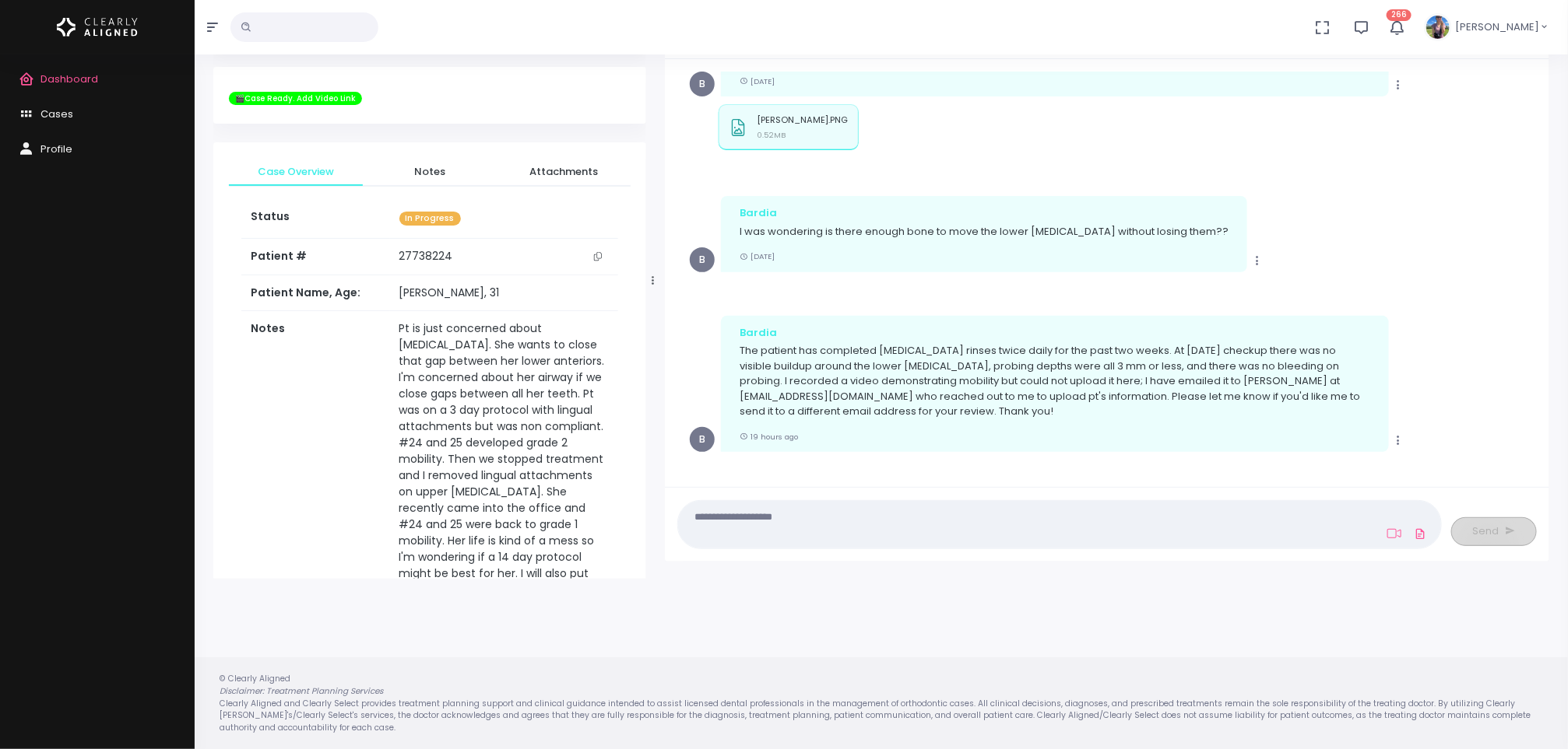
scroll to position [1170, 0]
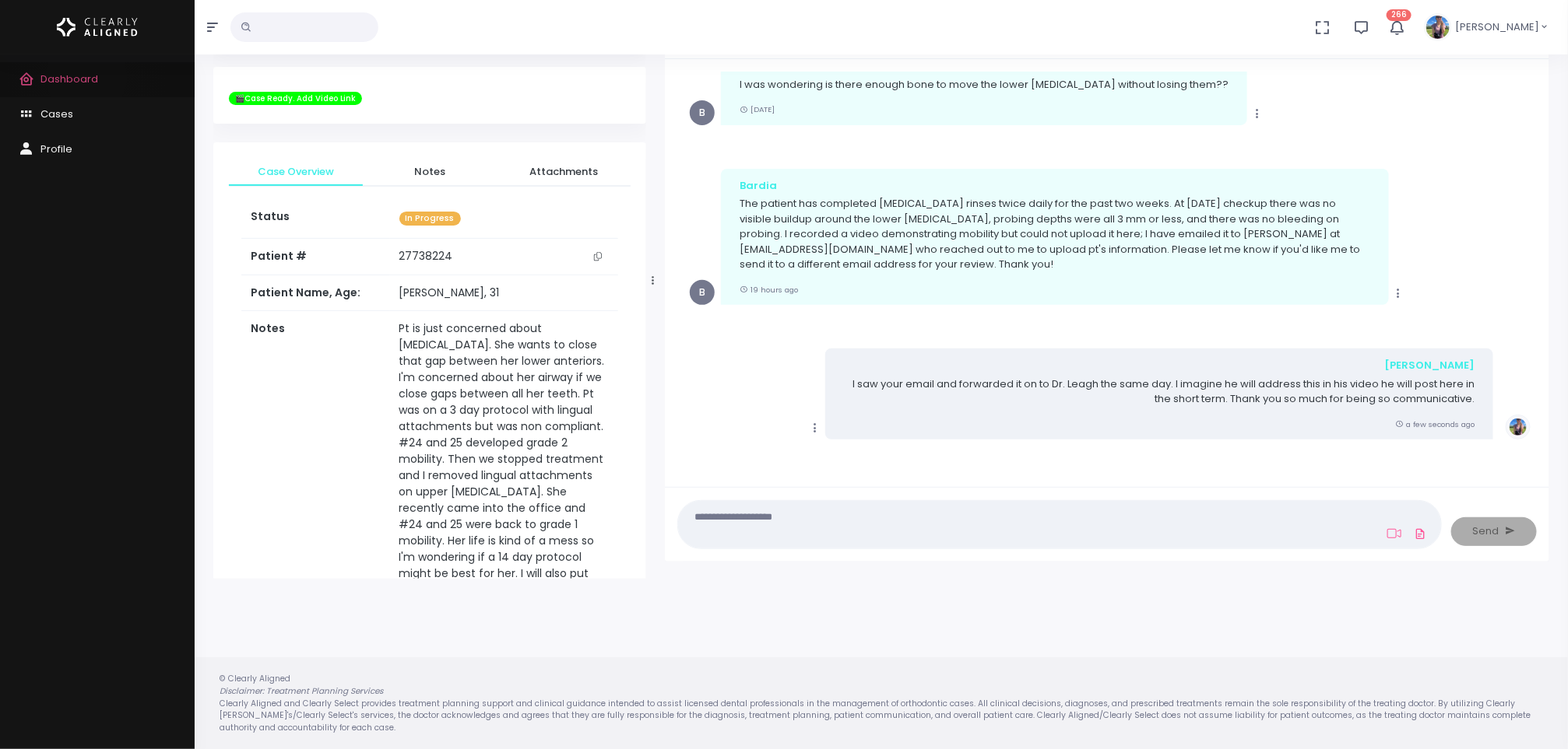
click at [86, 77] on span "Dashboard" at bounding box center [69, 79] width 58 height 15
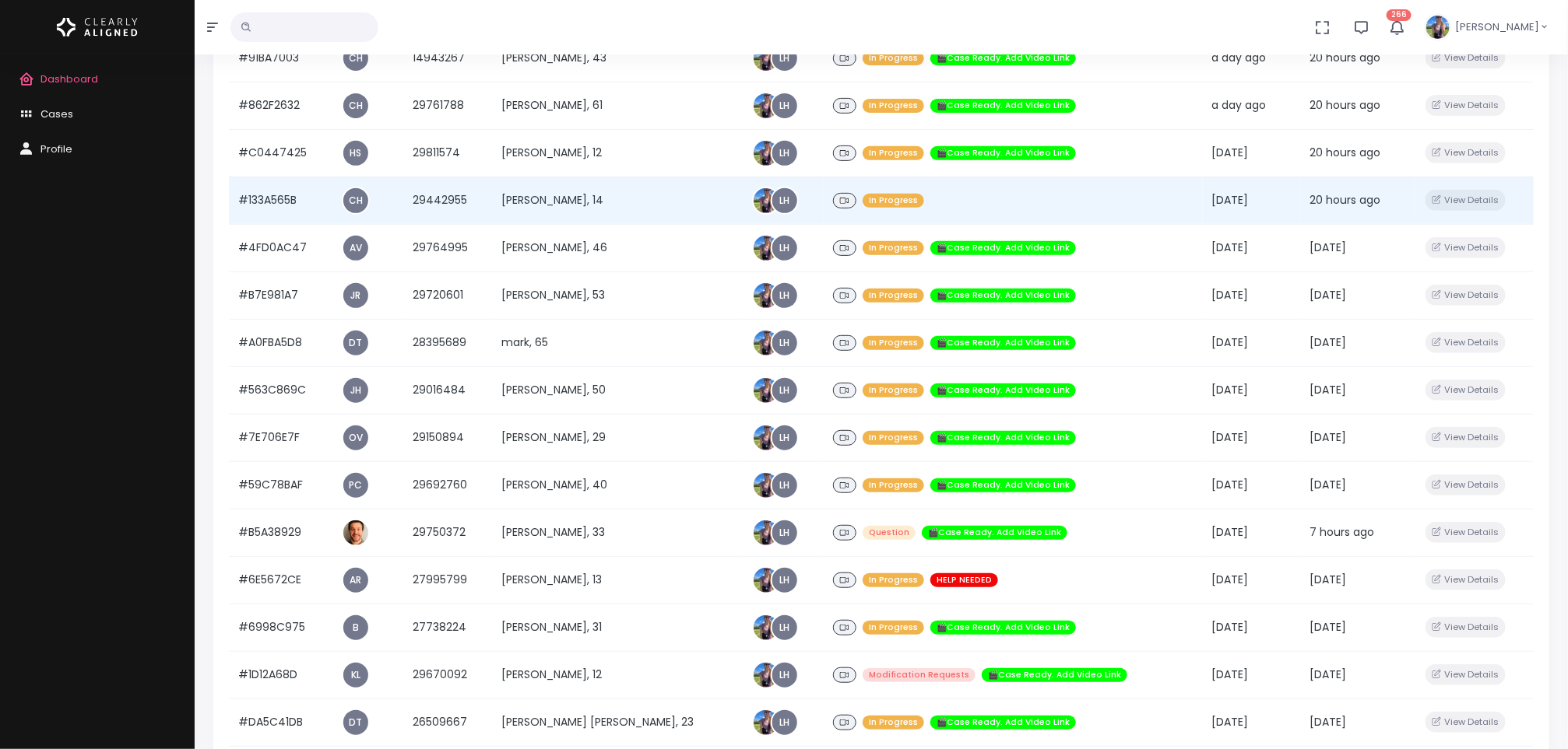
scroll to position [484, 0]
